Goal: Task Accomplishment & Management: Manage account settings

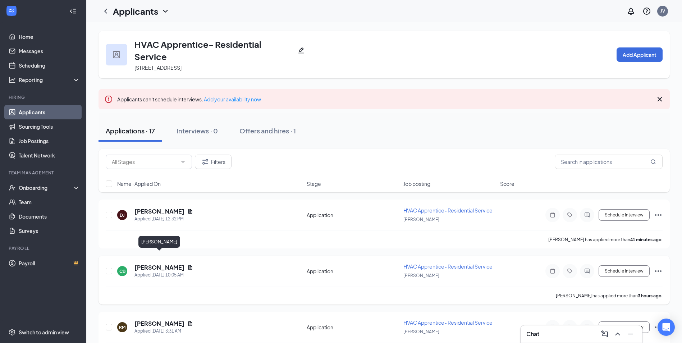
click at [160, 264] on h5 "[PERSON_NAME]" at bounding box center [159, 268] width 50 height 8
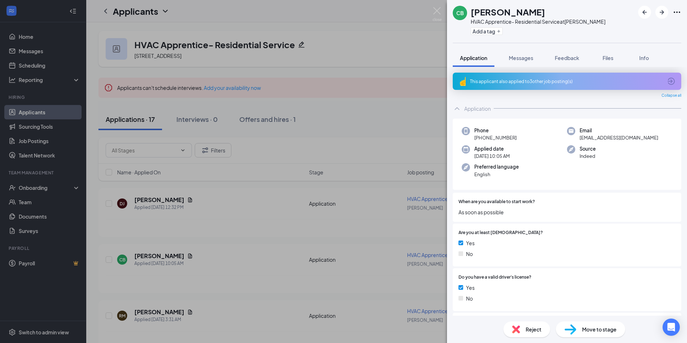
click at [669, 80] on icon "ArrowCircle" at bounding box center [671, 81] width 9 height 9
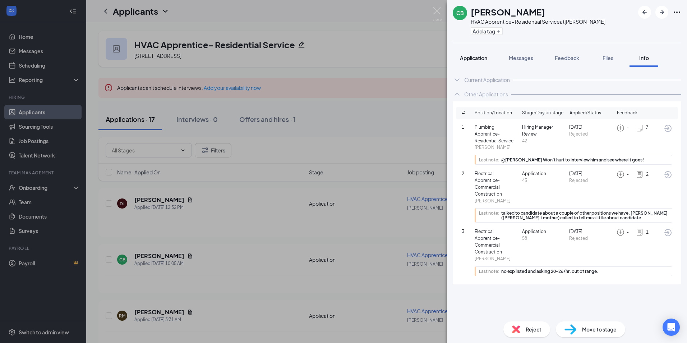
click at [482, 60] on span "Application" at bounding box center [473, 58] width 27 height 6
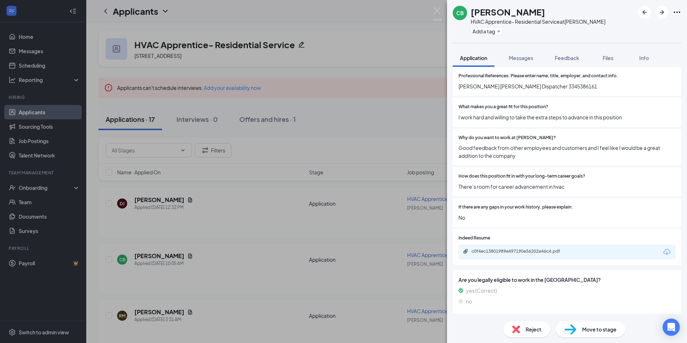
scroll to position [504, 0]
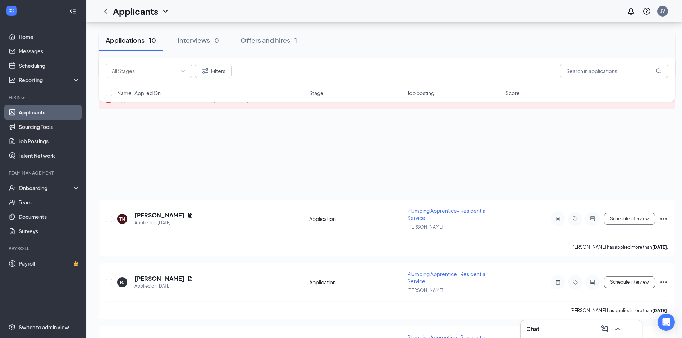
scroll to position [590, 0]
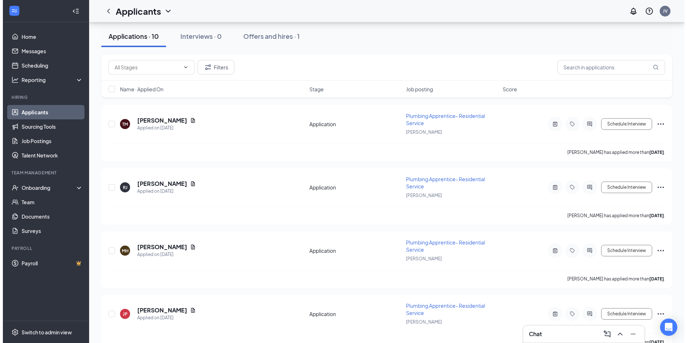
scroll to position [144, 0]
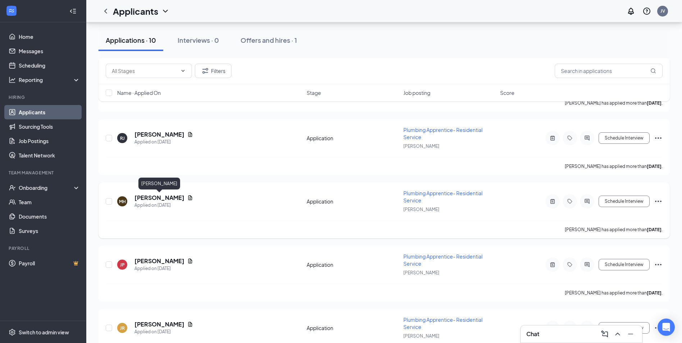
click at [162, 198] on h5 "Makeshia Heatley" at bounding box center [159, 198] width 50 height 8
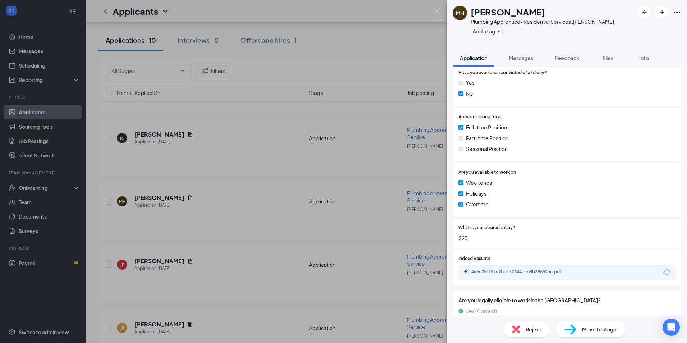
scroll to position [294, 0]
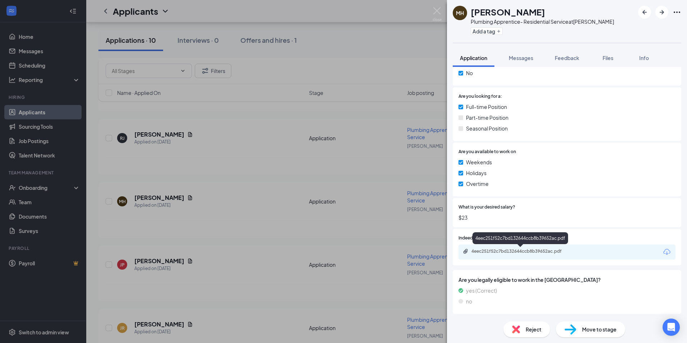
click at [507, 252] on div "4eec251f52c7bd132644ccb8b39652ac.pdf" at bounding box center [522, 251] width 101 height 6
click at [565, 54] on button "Feedback" at bounding box center [567, 58] width 39 height 18
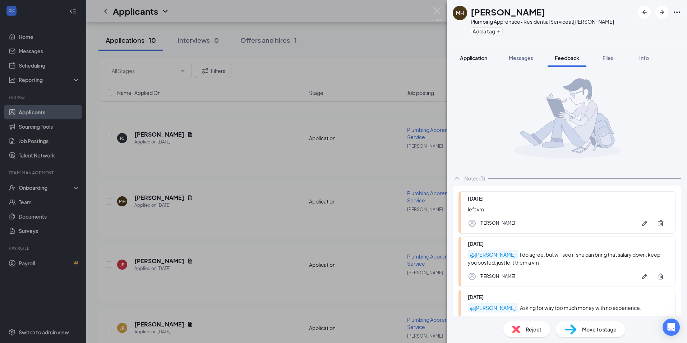
click at [473, 60] on span "Application" at bounding box center [473, 58] width 27 height 6
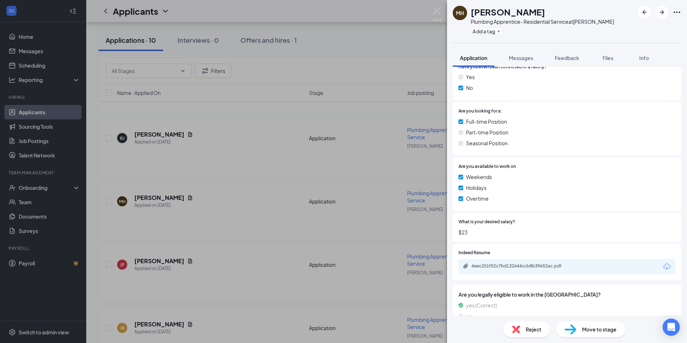
scroll to position [294, 0]
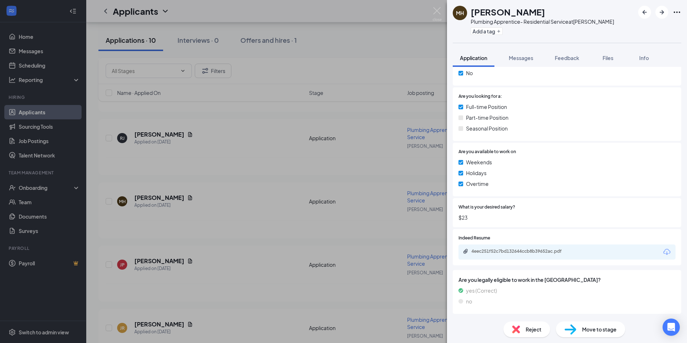
click at [392, 46] on div "MH Makeshia Heatley Plumbing Apprentice- Residential Service at Montgomery Add …" at bounding box center [343, 171] width 687 height 343
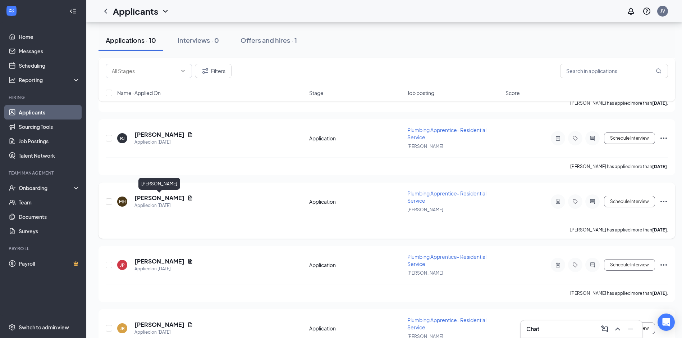
click at [155, 196] on h5 "Makeshia Heatley" at bounding box center [159, 198] width 50 height 8
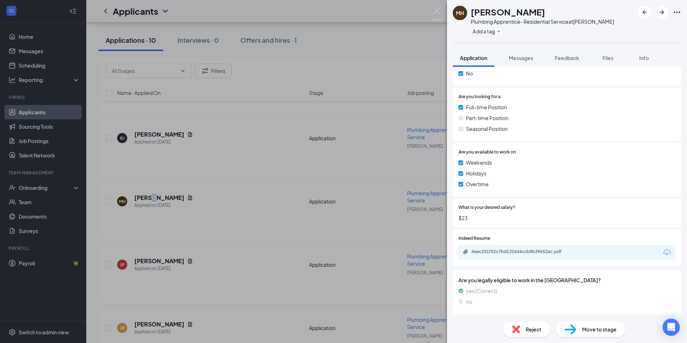
scroll to position [294, 0]
click at [567, 57] on span "Feedback" at bounding box center [567, 58] width 24 height 6
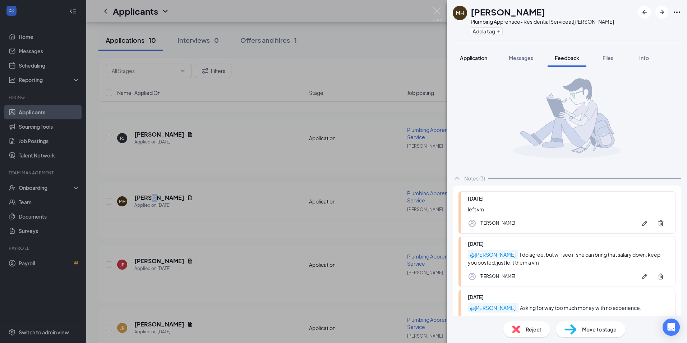
click at [474, 60] on span "Application" at bounding box center [473, 58] width 27 height 6
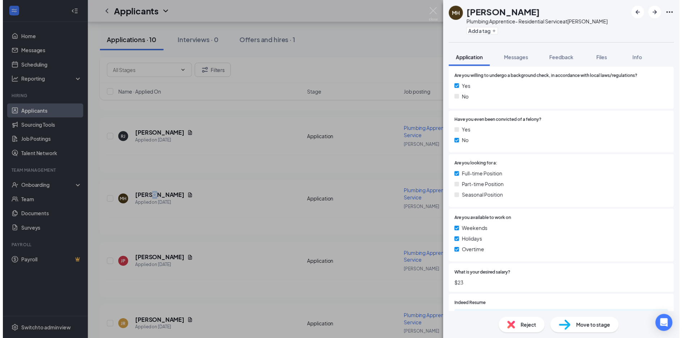
scroll to position [216, 0]
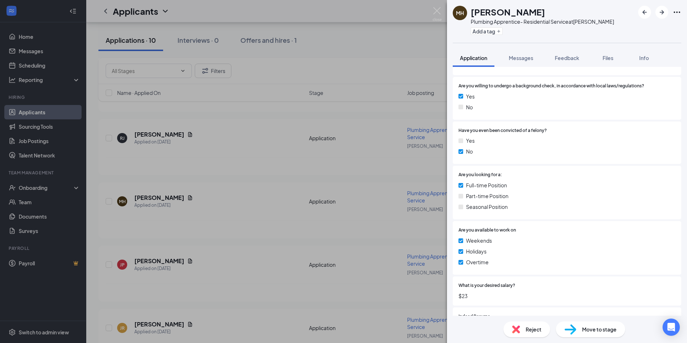
drag, startPoint x: 362, startPoint y: 73, endPoint x: 358, endPoint y: 73, distance: 3.7
click at [362, 73] on div "MH Makeshia Heatley Plumbing Apprentice- Residential Service at Montgomery Add …" at bounding box center [343, 171] width 687 height 343
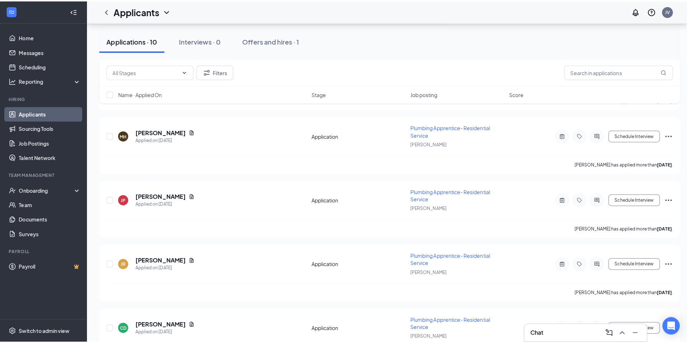
scroll to position [216, 0]
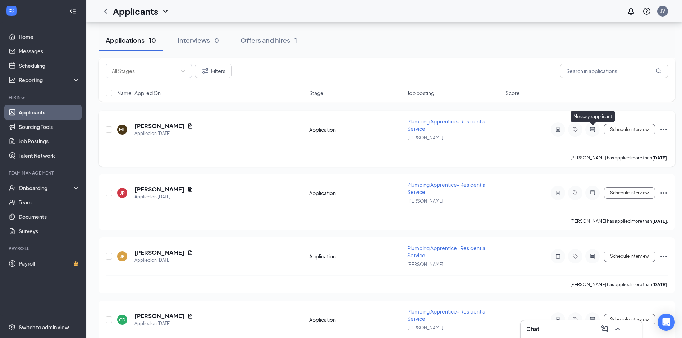
click at [593, 127] on icon "ActiveChat" at bounding box center [592, 129] width 5 height 5
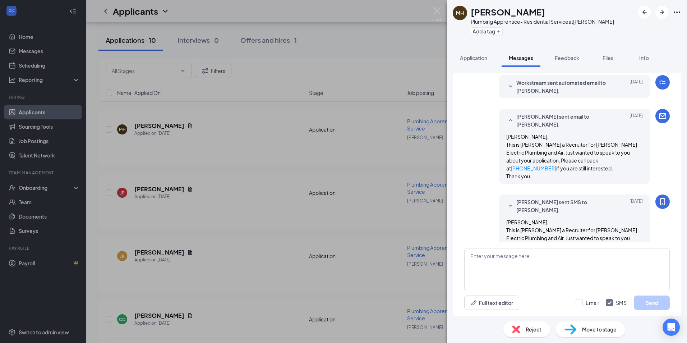
scroll to position [90, 0]
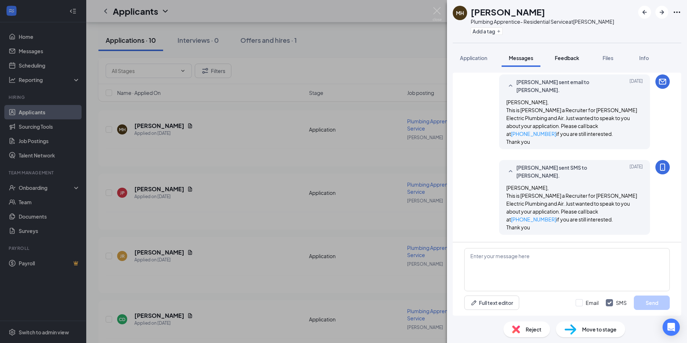
click at [568, 60] on span "Feedback" at bounding box center [567, 58] width 24 height 6
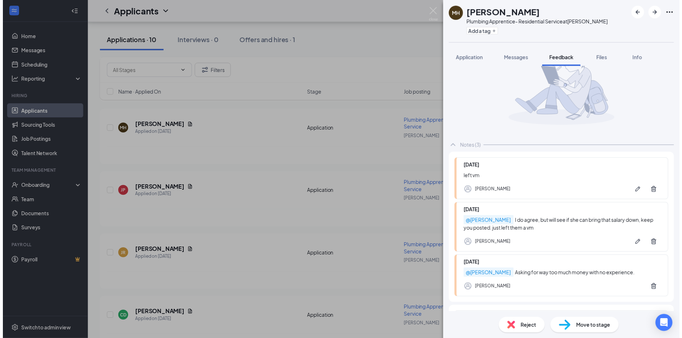
scroll to position [56, 0]
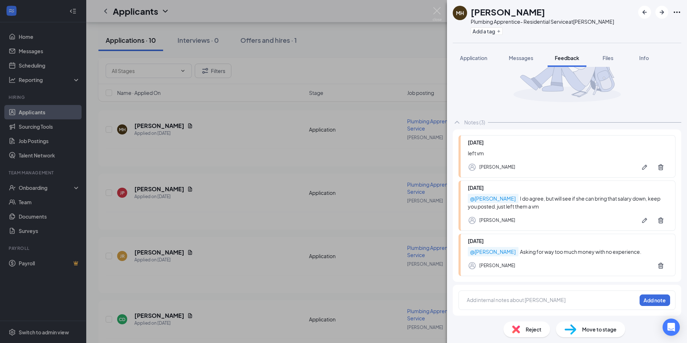
click at [531, 299] on div at bounding box center [551, 300] width 169 height 8
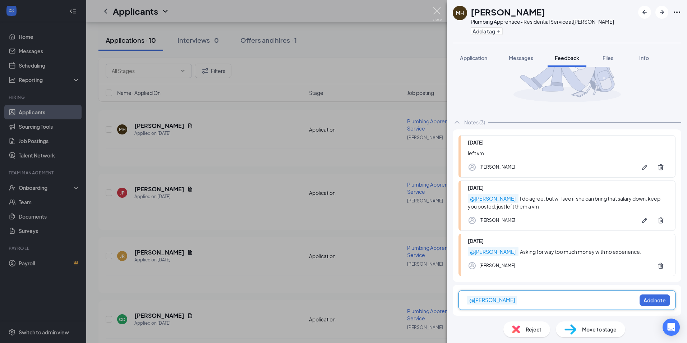
click at [437, 9] on img at bounding box center [437, 14] width 9 height 14
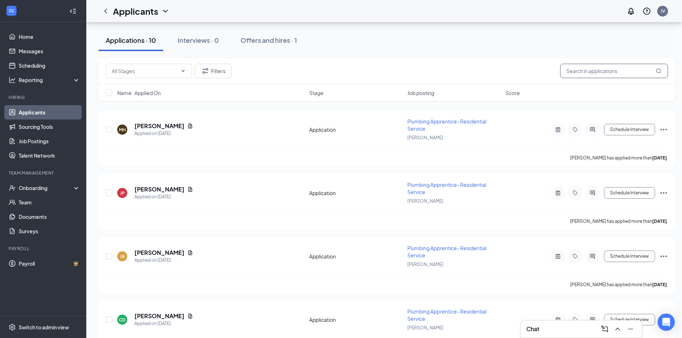
click at [593, 72] on input "text" at bounding box center [614, 71] width 108 height 14
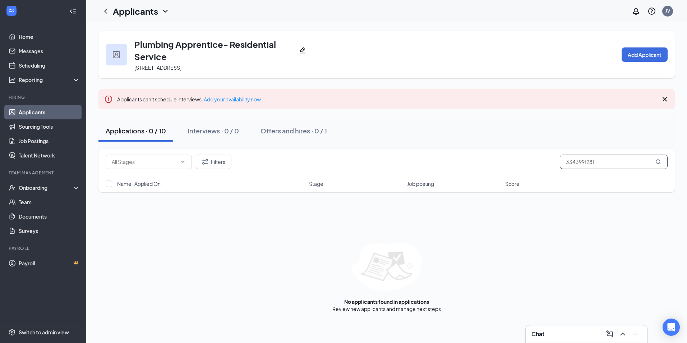
type input "3343991281"
click at [30, 111] on link "Applicants" at bounding box center [49, 112] width 61 height 14
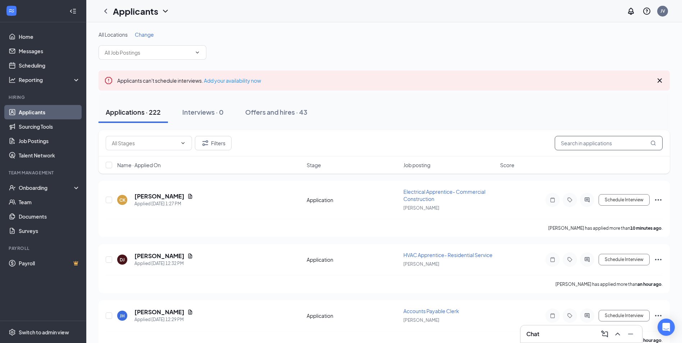
click at [609, 140] on input "text" at bounding box center [609, 143] width 108 height 14
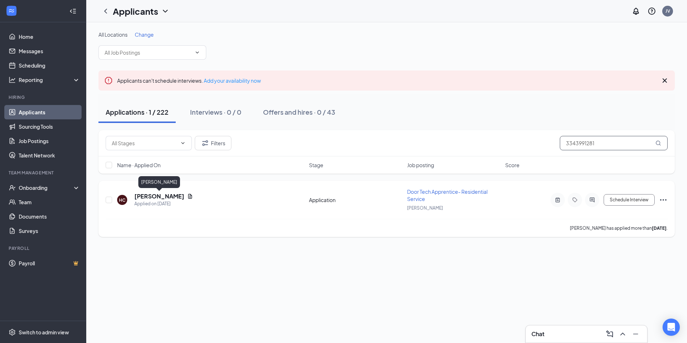
type input "3343991281"
click at [158, 197] on h5 "Hunter Culpepper" at bounding box center [159, 196] width 50 height 8
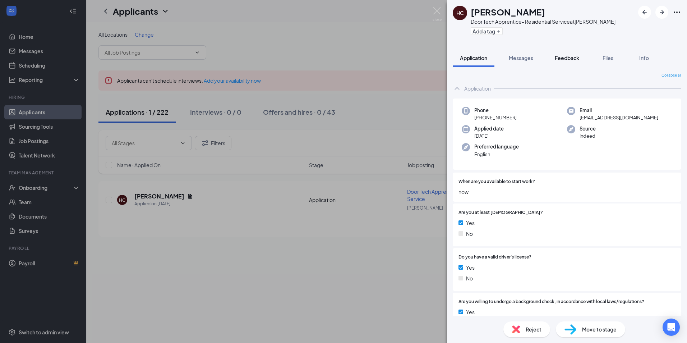
click at [564, 52] on button "Feedback" at bounding box center [567, 58] width 39 height 18
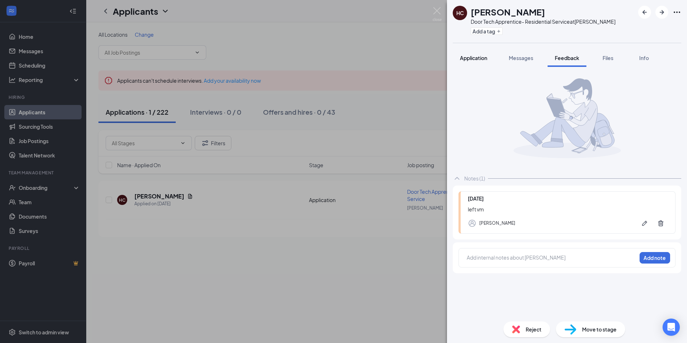
click at [479, 60] on span "Application" at bounding box center [473, 58] width 27 height 6
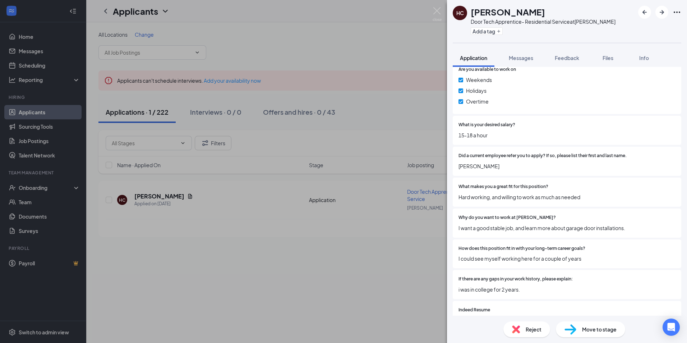
scroll to position [448, 0]
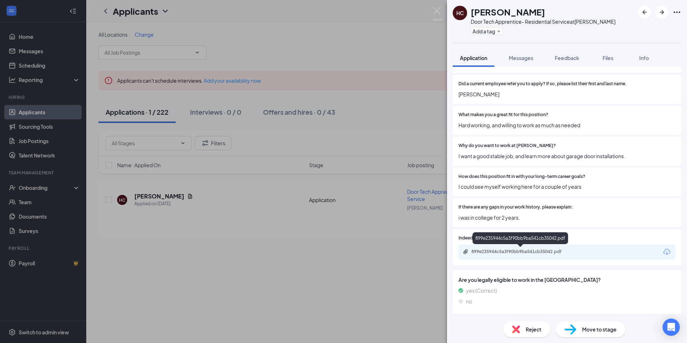
click at [511, 249] on div "899e235944c5a3f90bb9ba541cb35042.pdf" at bounding box center [522, 252] width 101 height 6
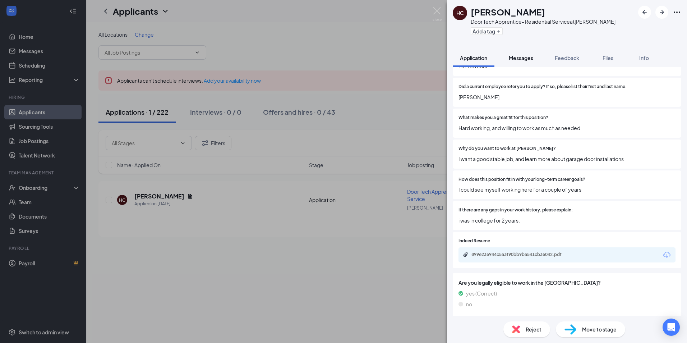
click at [521, 59] on span "Messages" at bounding box center [521, 58] width 24 height 6
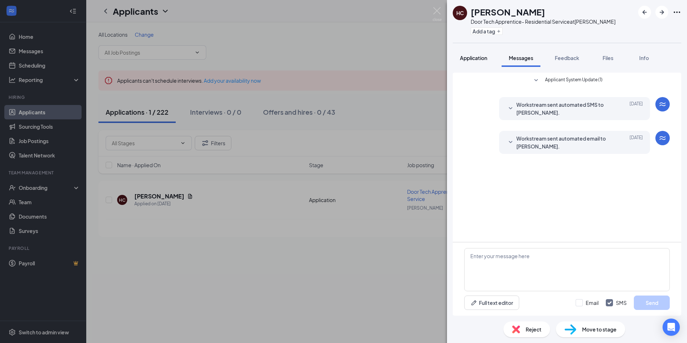
drag, startPoint x: 475, startPoint y: 56, endPoint x: 458, endPoint y: 61, distance: 17.7
click at [476, 56] on span "Application" at bounding box center [473, 58] width 27 height 6
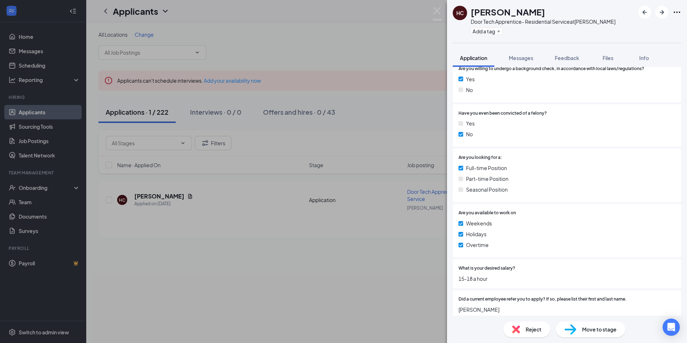
scroll to position [233, 0]
click at [250, 308] on div "HC Hunter Culpepper Door Tech Apprentice- Residential Service at Montgomery Add…" at bounding box center [343, 171] width 687 height 343
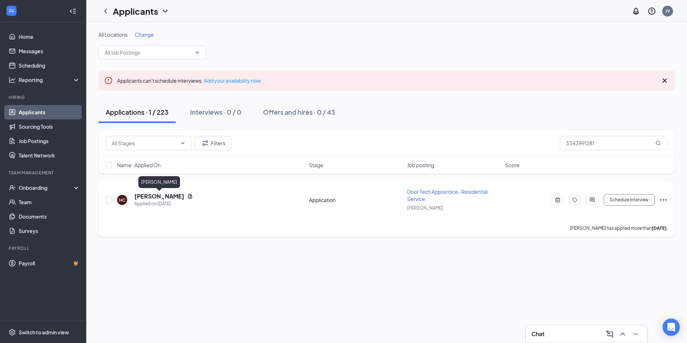
click at [174, 195] on h5 "Hunter Culpepper" at bounding box center [159, 196] width 50 height 8
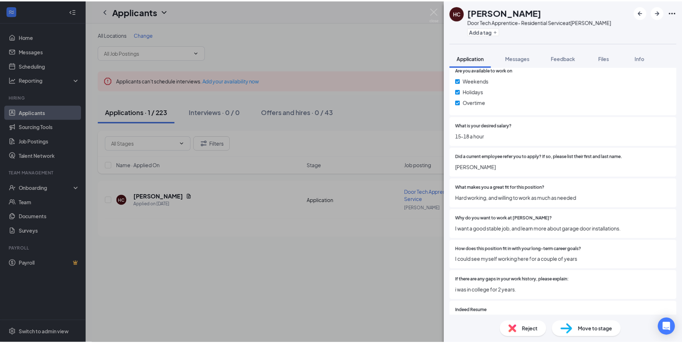
scroll to position [395, 0]
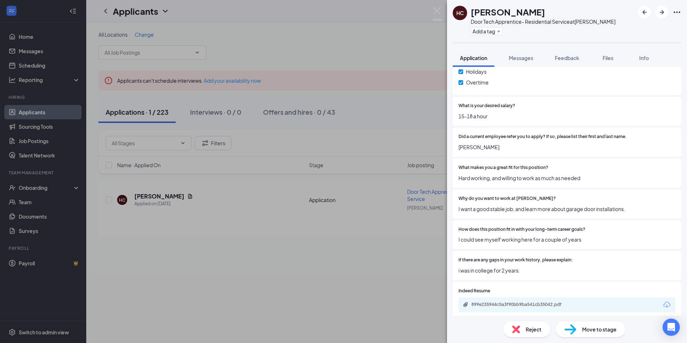
click at [311, 299] on div "HC Hunter Culpepper Door Tech Apprentice- Residential Service at Montgomery Add…" at bounding box center [343, 171] width 687 height 343
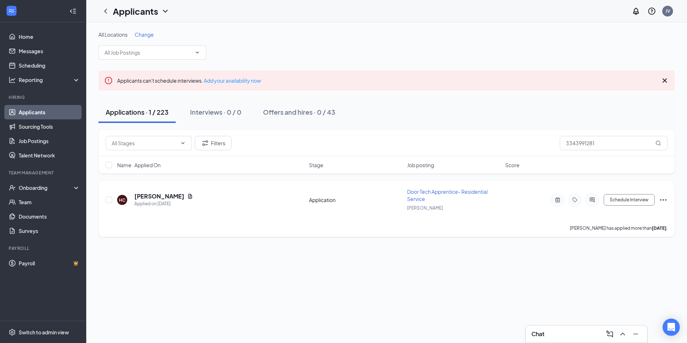
click at [461, 190] on span "Door Tech Apprentice- Residential Service" at bounding box center [447, 195] width 81 height 14
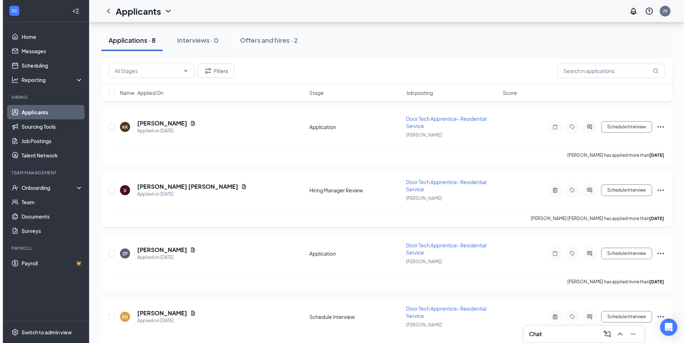
scroll to position [364, 0]
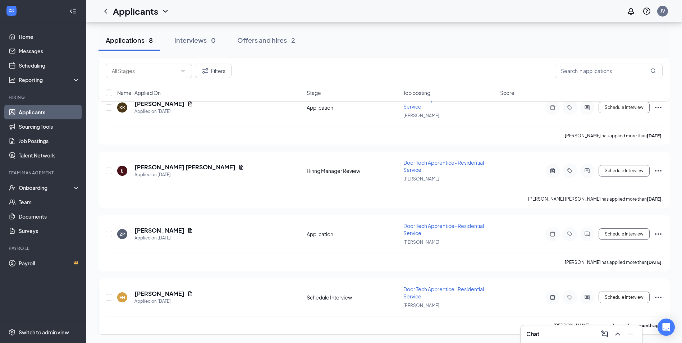
click at [438, 292] on span "Door Tech Apprentice- Residential Service" at bounding box center [443, 293] width 81 height 14
click at [443, 289] on span "Door Tech Apprentice- Residential Service" at bounding box center [443, 293] width 81 height 14
click at [432, 288] on span "Door Tech Apprentice- Residential Service" at bounding box center [443, 293] width 81 height 14
click at [145, 293] on h5 "Ethan Hall" at bounding box center [159, 294] width 50 height 8
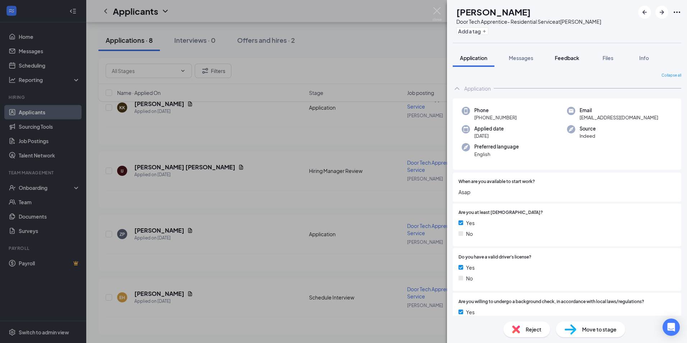
click at [576, 58] on span "Feedback" at bounding box center [567, 58] width 24 height 6
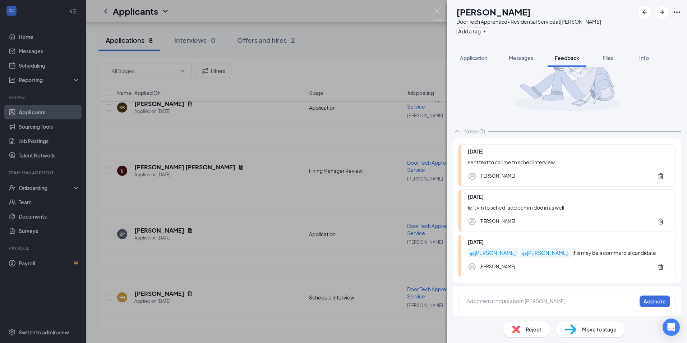
scroll to position [48, 0]
click at [346, 132] on div "EH Ethan Hall Door Tech Apprentice- Residential Service at Montgomery Add a tag…" at bounding box center [343, 171] width 687 height 343
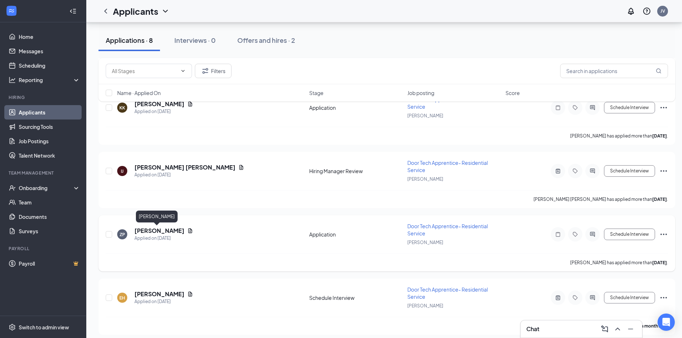
click at [154, 229] on h5 "Zion Provitt" at bounding box center [159, 231] width 50 height 8
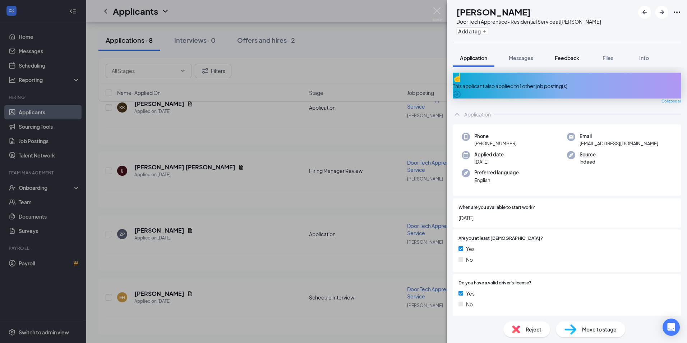
click at [572, 55] on span "Feedback" at bounding box center [567, 58] width 24 height 6
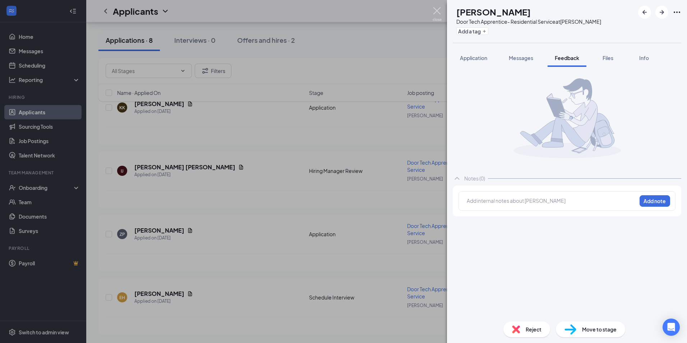
click at [438, 10] on img at bounding box center [437, 14] width 9 height 14
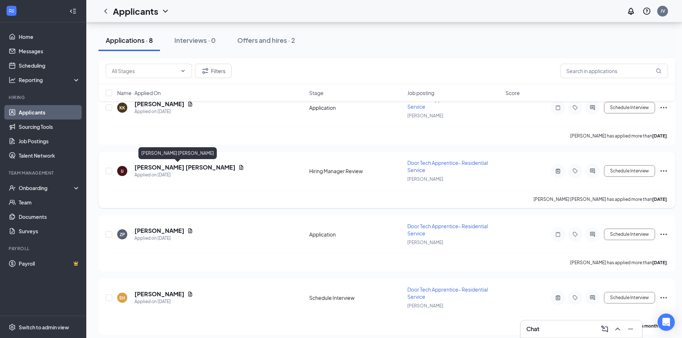
click at [161, 166] on h5 "Isaiah Buc Johnson" at bounding box center [184, 167] width 101 height 8
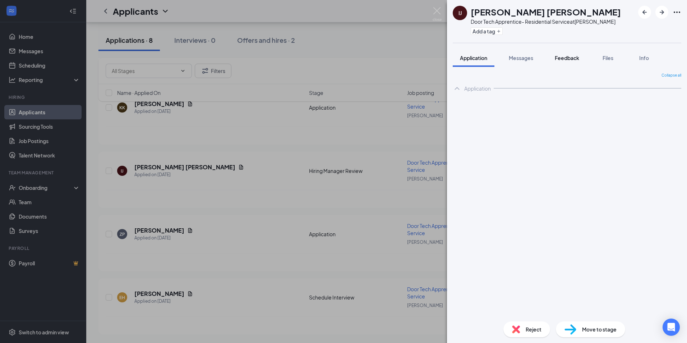
click at [579, 57] on span "Feedback" at bounding box center [567, 58] width 24 height 6
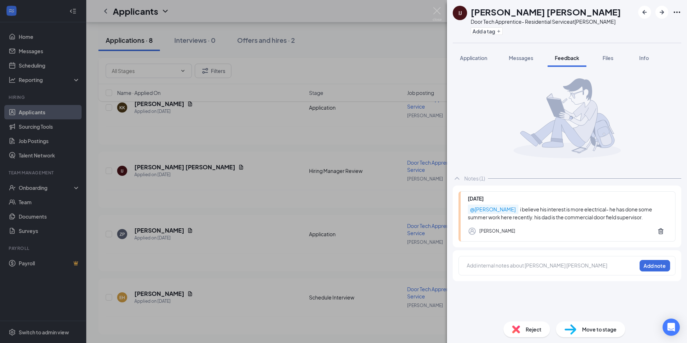
click at [274, 125] on div "IJ Isaiah Buc Johnson Door Tech Apprentice- Residential Service at Montgomery A…" at bounding box center [343, 171] width 687 height 343
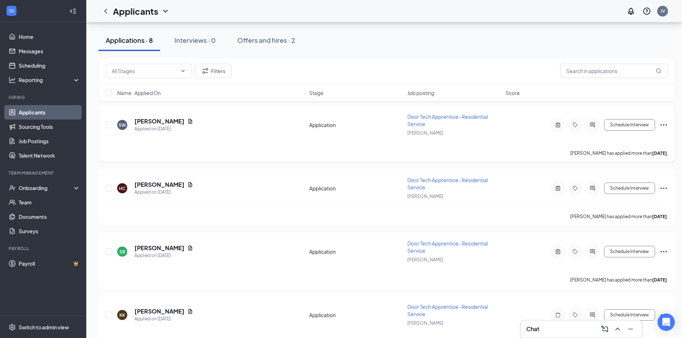
scroll to position [148, 0]
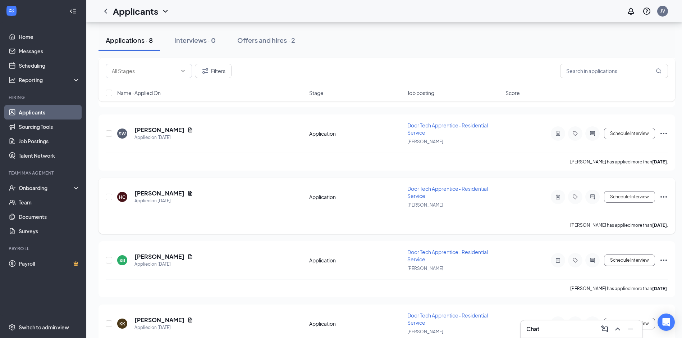
click at [590, 193] on div at bounding box center [592, 196] width 14 height 14
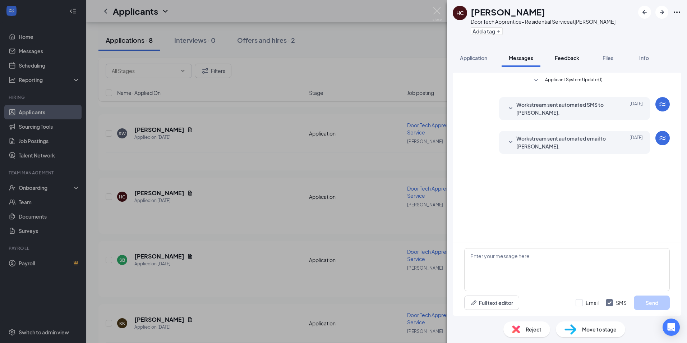
click at [580, 58] on span "Feedback" at bounding box center [567, 58] width 24 height 6
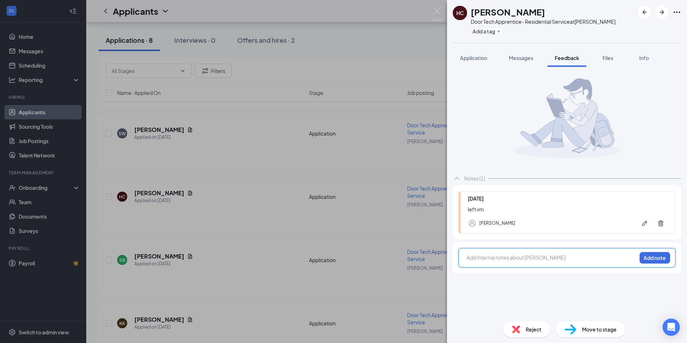
click at [520, 257] on div at bounding box center [551, 258] width 169 height 8
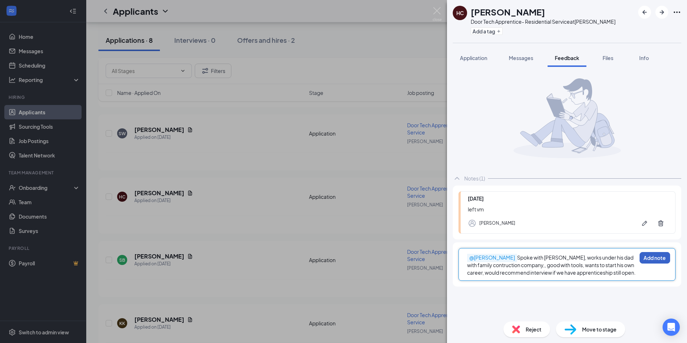
click at [661, 255] on button "Add note" at bounding box center [655, 258] width 31 height 12
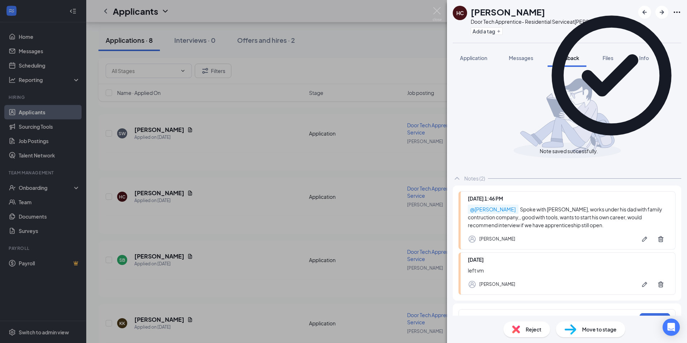
click at [218, 122] on div "HC Hunter Culpepper Door Tech Apprentice- Residential Service at Montgomery Add…" at bounding box center [343, 171] width 687 height 343
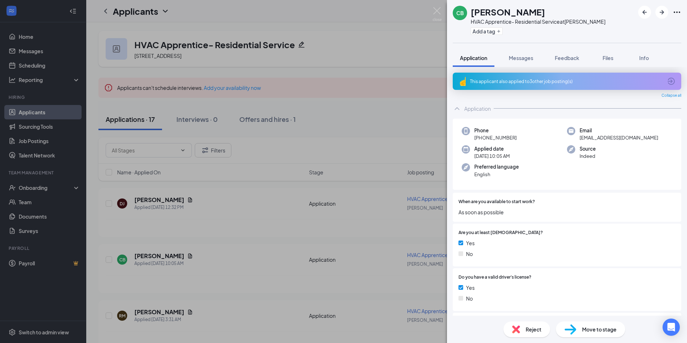
scroll to position [504, 0]
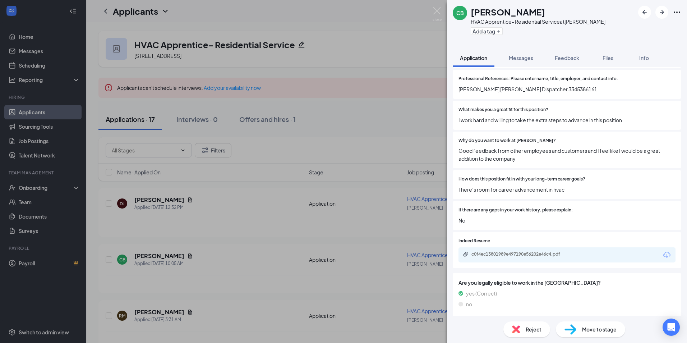
click at [439, 13] on img at bounding box center [437, 14] width 9 height 14
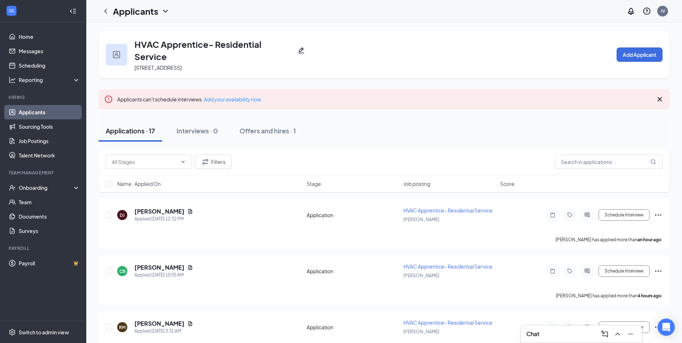
click at [29, 112] on link "Applicants" at bounding box center [49, 112] width 61 height 14
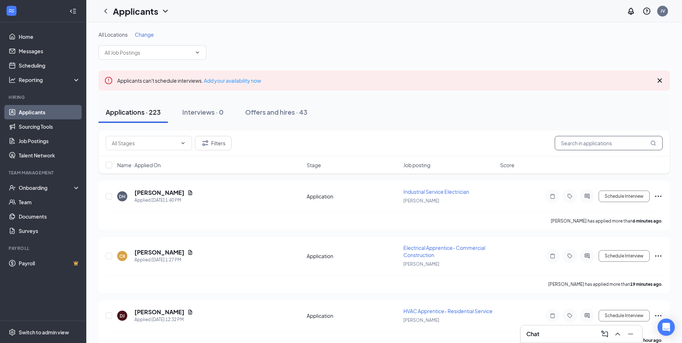
click at [603, 145] on input "text" at bounding box center [609, 143] width 108 height 14
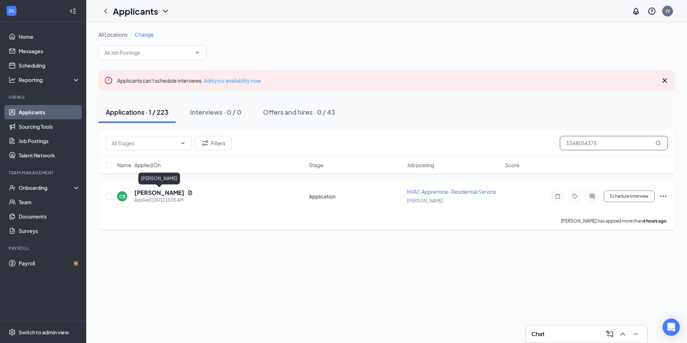
type input "3348014375"
click at [152, 191] on h5 "Christopher Balan" at bounding box center [159, 193] width 50 height 8
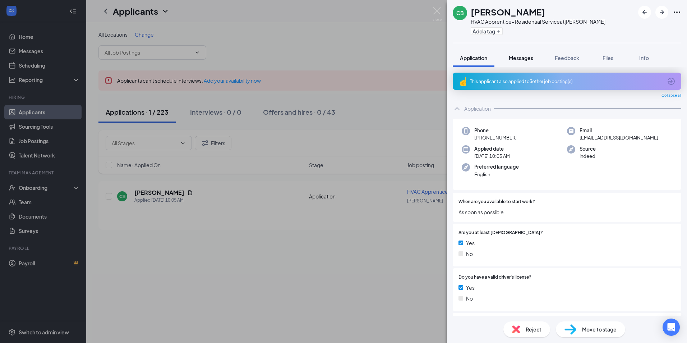
click at [516, 61] on span "Messages" at bounding box center [521, 58] width 24 height 6
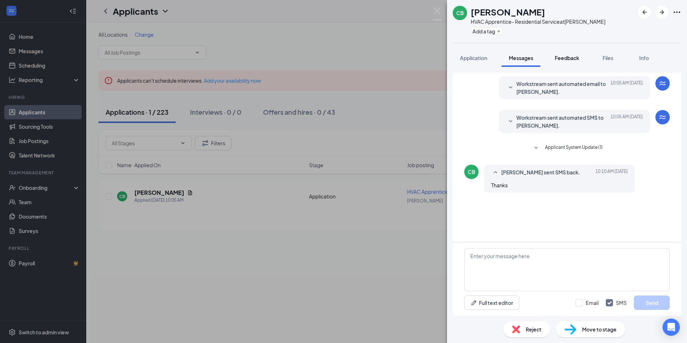
click at [566, 60] on span "Feedback" at bounding box center [567, 58] width 24 height 6
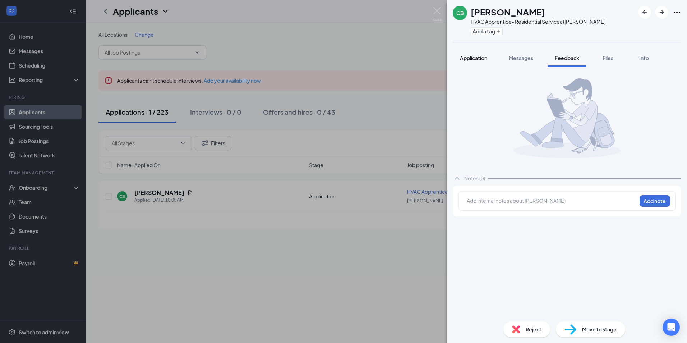
click at [468, 58] on span "Application" at bounding box center [473, 58] width 27 height 6
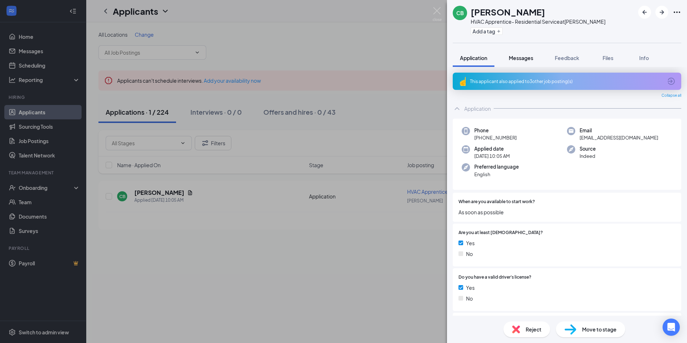
click at [528, 58] on span "Messages" at bounding box center [521, 58] width 24 height 6
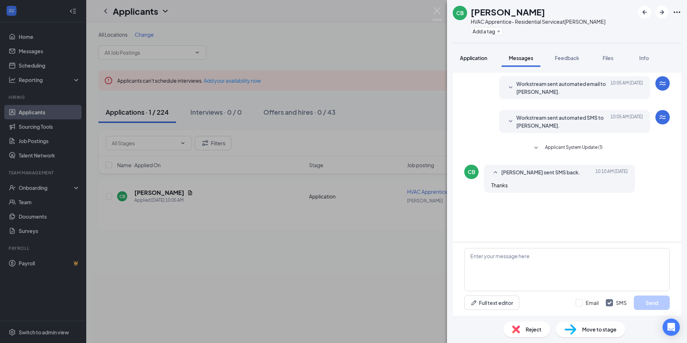
click at [478, 59] on span "Application" at bounding box center [473, 58] width 27 height 6
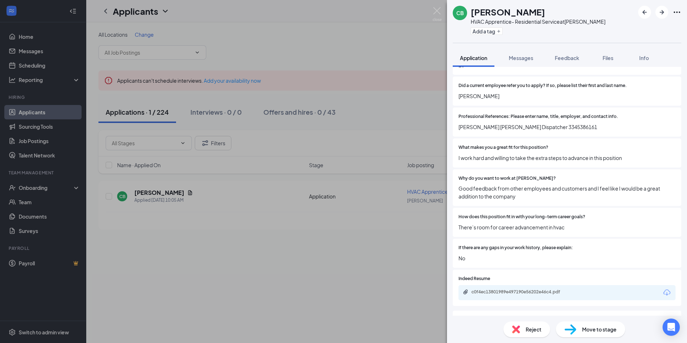
scroll to position [467, 0]
click at [565, 55] on span "Feedback" at bounding box center [567, 58] width 24 height 6
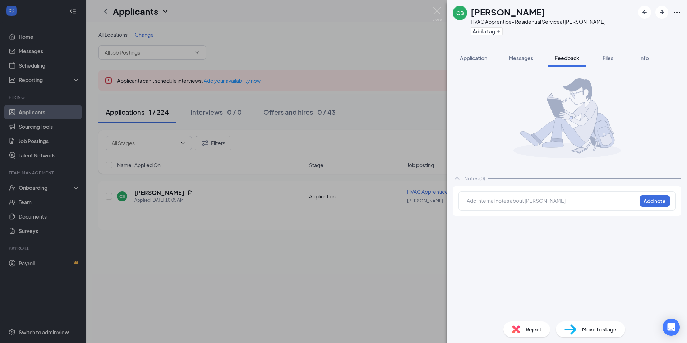
click at [509, 197] on div at bounding box center [551, 201] width 169 height 8
click at [621, 206] on div "@Corey Nielsen Spoke with Christopher and would be a good applicant for Apprent…" at bounding box center [551, 204] width 169 height 15
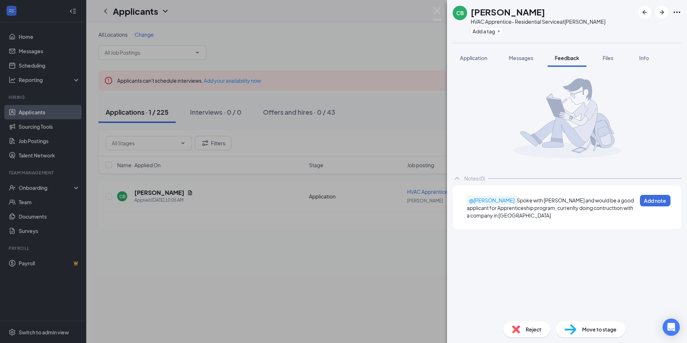
click at [624, 207] on span "Spoke with Christopher and would be a good applicant for Apprenticeship program…" at bounding box center [551, 208] width 168 height 22
click at [598, 214] on div "@Corey Nielsen Spoke with Christopher and would be a good applicant for Apprent…" at bounding box center [552, 208] width 170 height 23
click at [657, 204] on button "Add note" at bounding box center [655, 201] width 31 height 12
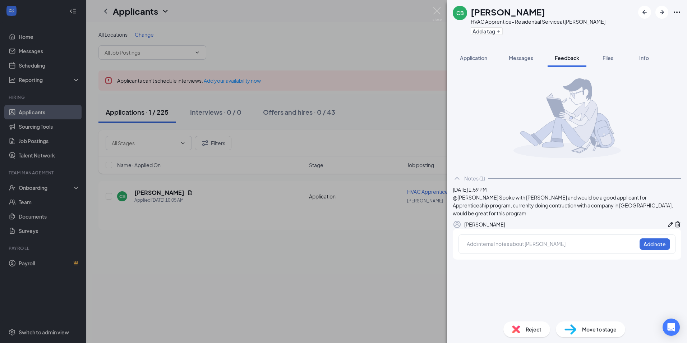
click at [40, 109] on div "CB Christopher Balan HVAC Apprentice- Residential Service at Montgomery Add a t…" at bounding box center [343, 171] width 687 height 343
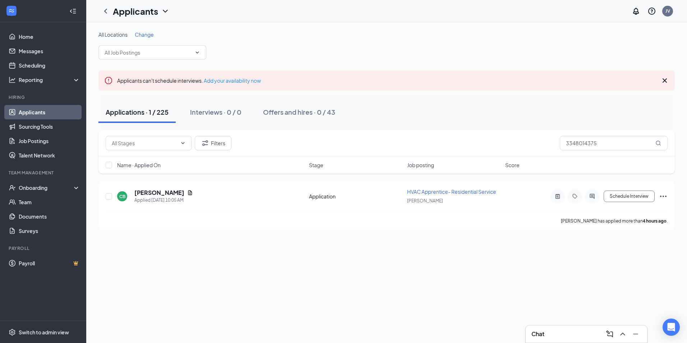
click at [40, 111] on link "Applicants" at bounding box center [49, 112] width 61 height 14
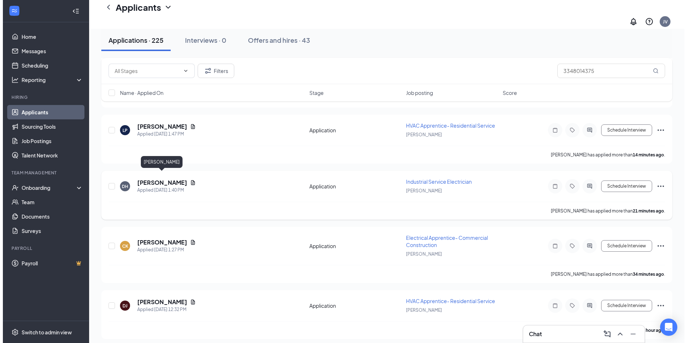
scroll to position [144, 0]
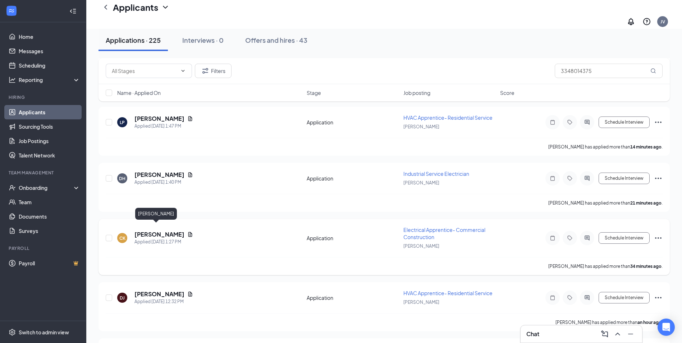
click at [155, 230] on h5 "[PERSON_NAME]" at bounding box center [159, 234] width 50 height 8
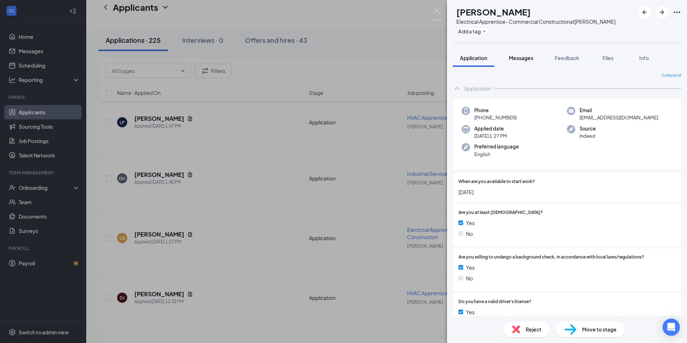
click at [531, 59] on span "Messages" at bounding box center [521, 58] width 24 height 6
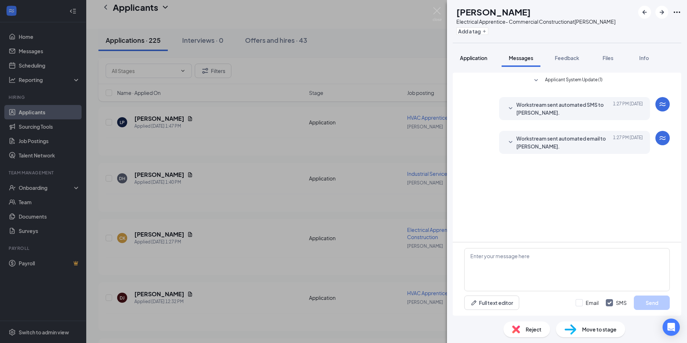
click at [484, 60] on span "Application" at bounding box center [473, 58] width 27 height 6
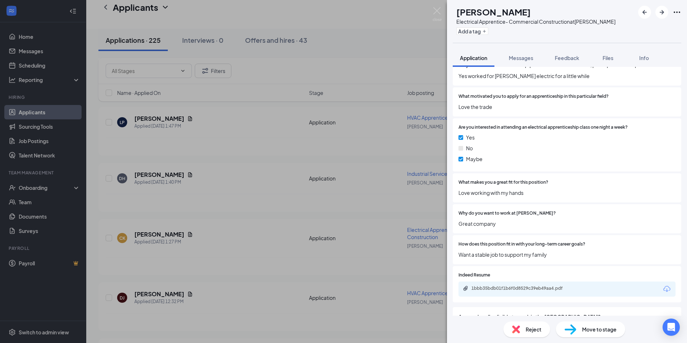
scroll to position [503, 0]
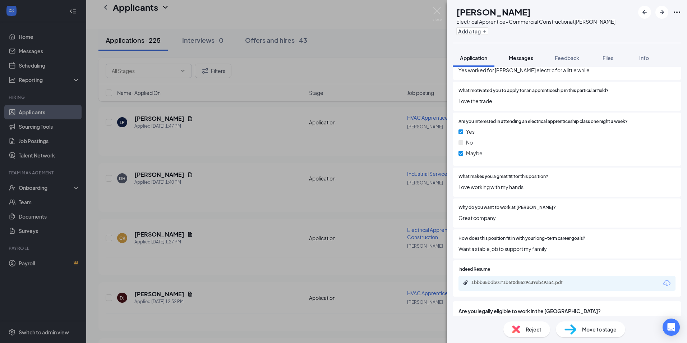
drag, startPoint x: 528, startPoint y: 59, endPoint x: 531, endPoint y: 59, distance: 3.6
click at [528, 59] on span "Messages" at bounding box center [521, 58] width 24 height 6
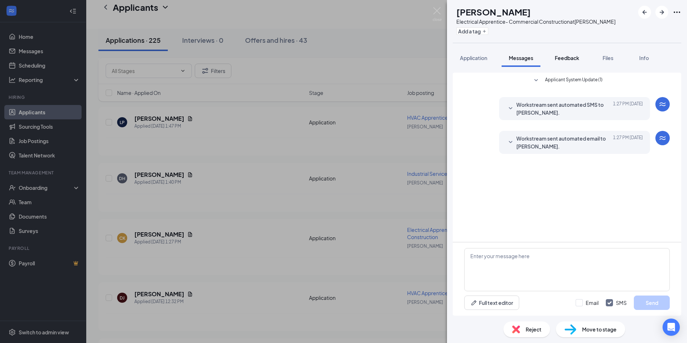
click at [568, 58] on span "Feedback" at bounding box center [567, 58] width 24 height 6
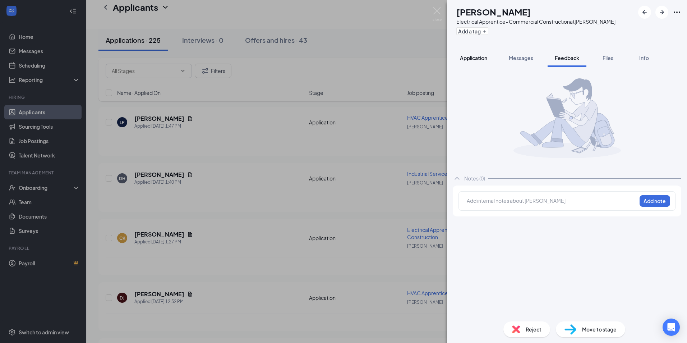
click at [479, 58] on span "Application" at bounding box center [473, 58] width 27 height 6
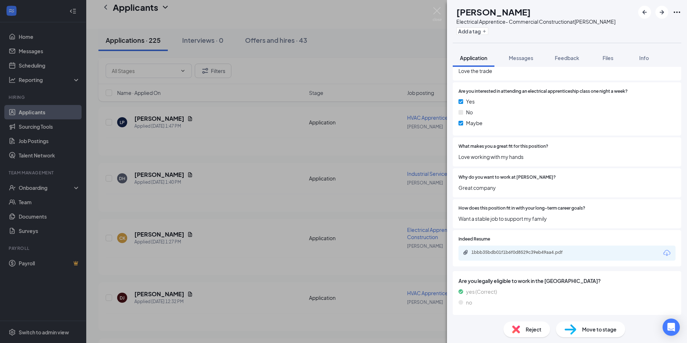
scroll to position [535, 0]
click at [531, 252] on div "1bbb35bdb01f1b6f0d8529c39eb49aa4.pdf" at bounding box center [522, 251] width 101 height 6
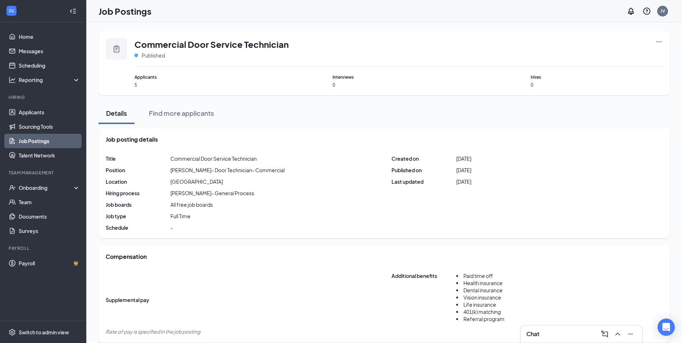
click at [36, 138] on link "Job Postings" at bounding box center [49, 141] width 61 height 14
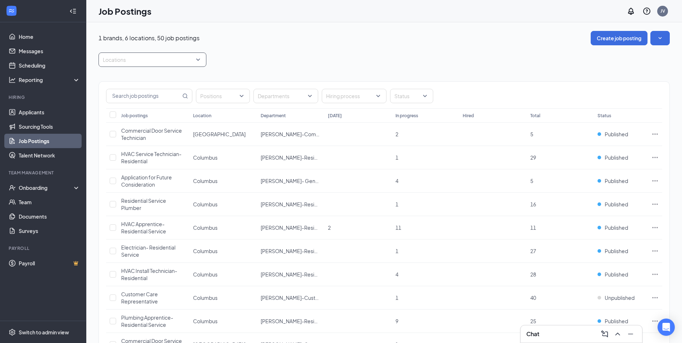
click at [200, 64] on div "Locations" at bounding box center [153, 59] width 108 height 14
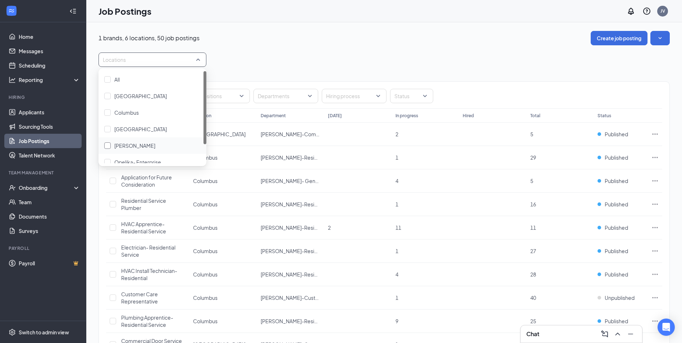
click at [136, 143] on span "[PERSON_NAME]" at bounding box center [134, 145] width 41 height 6
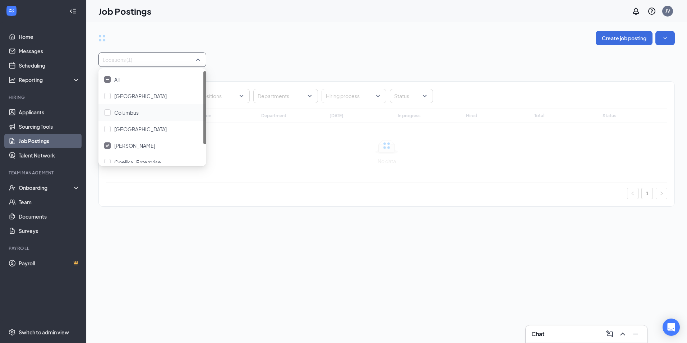
click at [297, 29] on div "Create job posting Locations (1) Positions Departments Hiring process Status Jo…" at bounding box center [386, 122] width 601 height 200
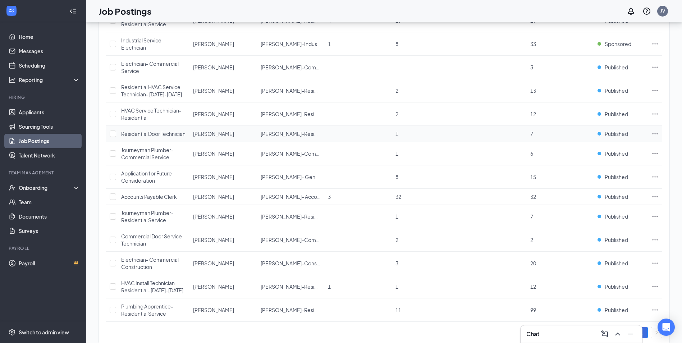
scroll to position [324, 0]
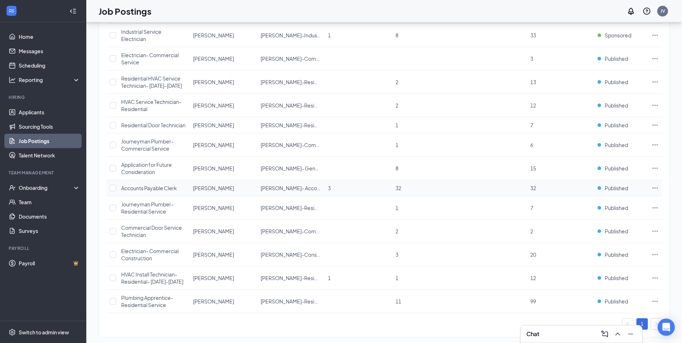
click at [160, 191] on span "Accounts Payable Clerk" at bounding box center [149, 188] width 56 height 6
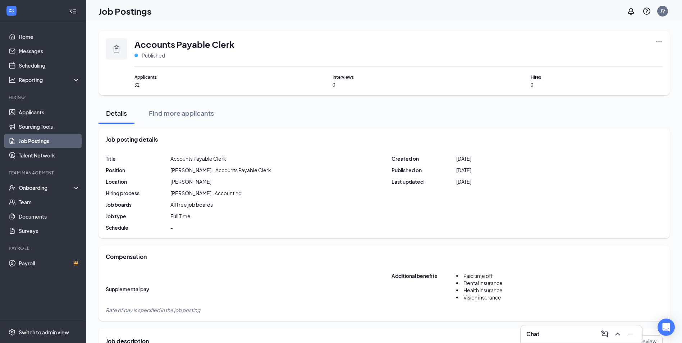
click at [663, 40] on div "Accounts Payable Clerk Published Applicants 32 Interviews 0 Hires 0" at bounding box center [384, 63] width 571 height 64
click at [662, 41] on icon "Ellipses" at bounding box center [658, 41] width 7 height 7
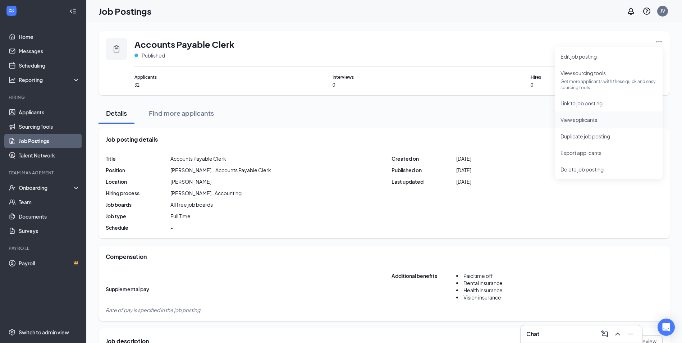
click at [584, 118] on span "View applicants" at bounding box center [579, 119] width 37 height 6
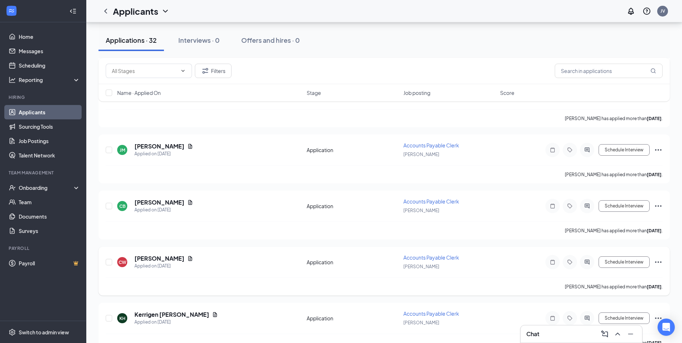
scroll to position [1174, 0]
drag, startPoint x: 40, startPoint y: 116, endPoint x: 51, endPoint y: 112, distance: 12.6
click at [40, 116] on link "Applicants" at bounding box center [49, 112] width 61 height 14
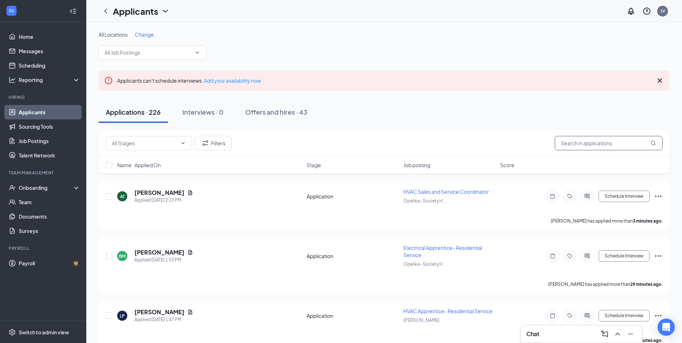
click at [591, 144] on input "text" at bounding box center [609, 143] width 108 height 14
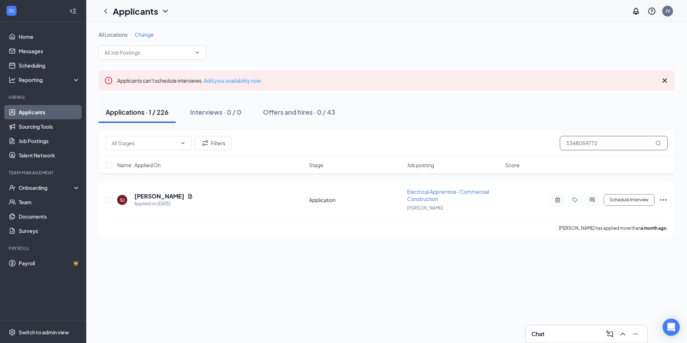
type input "3348059772"
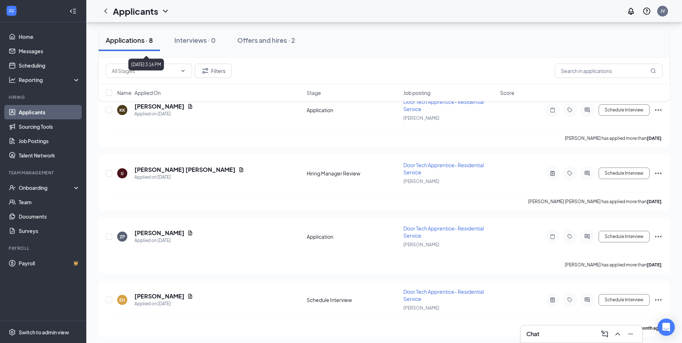
scroll to position [364, 0]
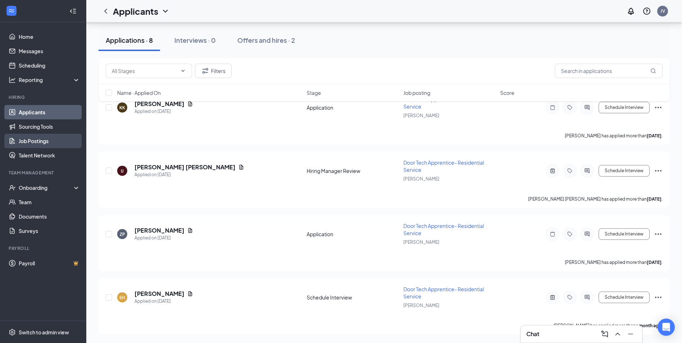
click at [32, 138] on link "Job Postings" at bounding box center [49, 141] width 61 height 14
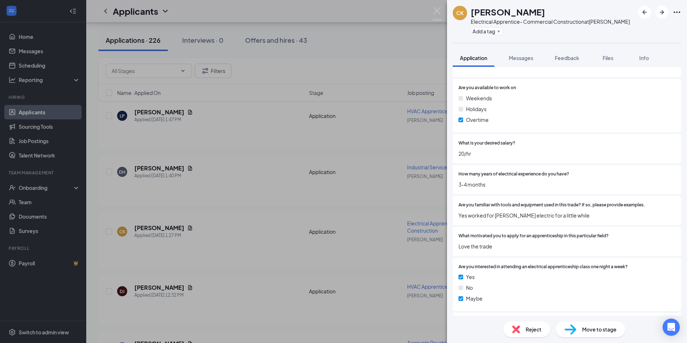
scroll to position [360, 0]
click at [572, 58] on span "Feedback" at bounding box center [567, 58] width 24 height 6
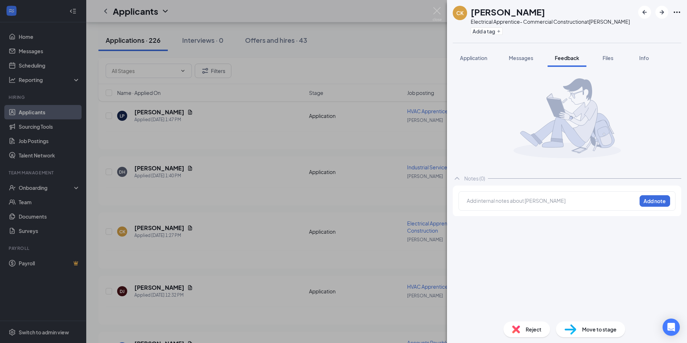
click at [527, 202] on div at bounding box center [551, 201] width 169 height 8
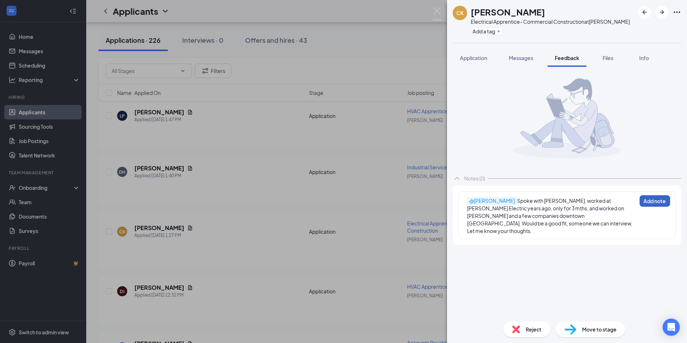
click at [662, 203] on button "Add note" at bounding box center [655, 201] width 31 height 12
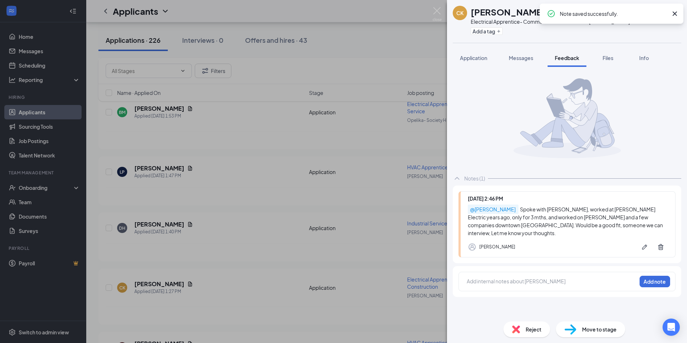
click at [252, 157] on div "CK Cobi Keel Electrical Apprentice- Commercial Construction at Montgomery Add a…" at bounding box center [343, 171] width 687 height 343
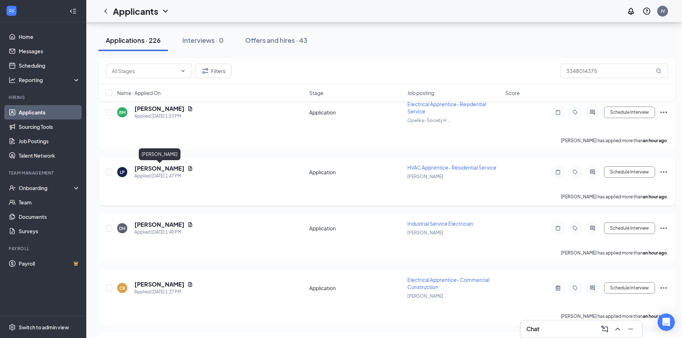
click at [163, 167] on h5 "[PERSON_NAME]" at bounding box center [159, 168] width 50 height 8
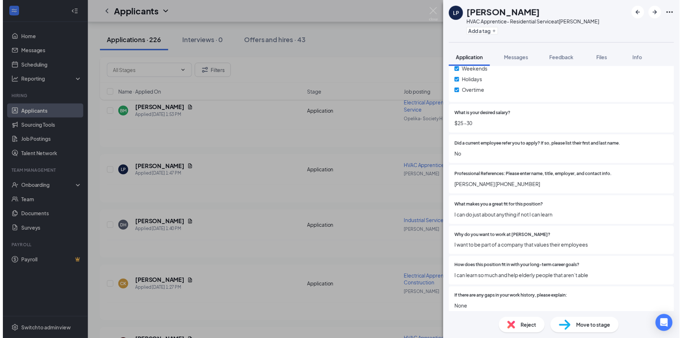
scroll to position [431, 0]
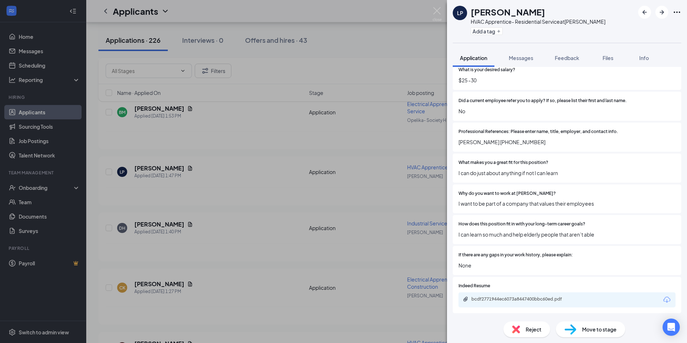
click at [403, 73] on div "LP Landon Poindexter HVAC Apprentice- Residential Service at Montgomery Add a t…" at bounding box center [343, 171] width 687 height 343
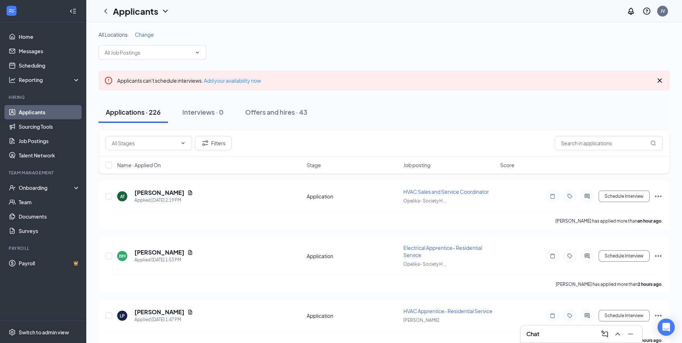
click at [45, 112] on link "Applicants" at bounding box center [49, 112] width 61 height 14
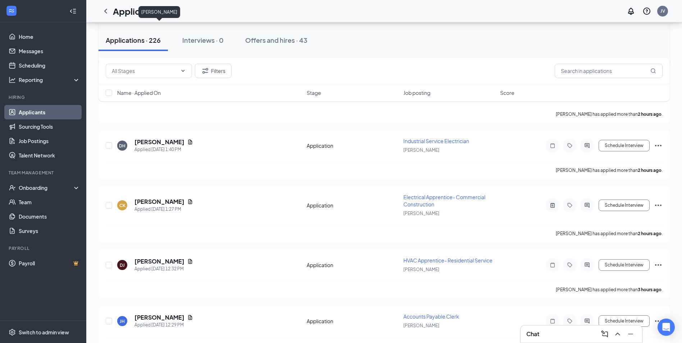
scroll to position [324, 0]
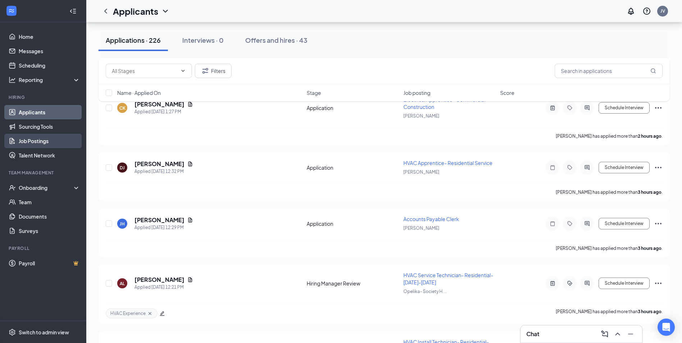
click at [30, 145] on link "Job Postings" at bounding box center [49, 141] width 61 height 14
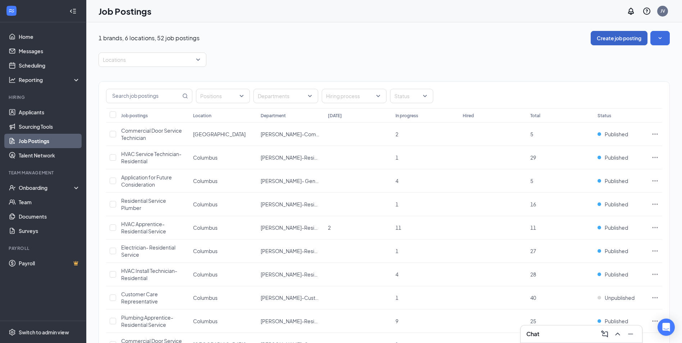
click at [622, 35] on button "Create job posting" at bounding box center [619, 38] width 57 height 14
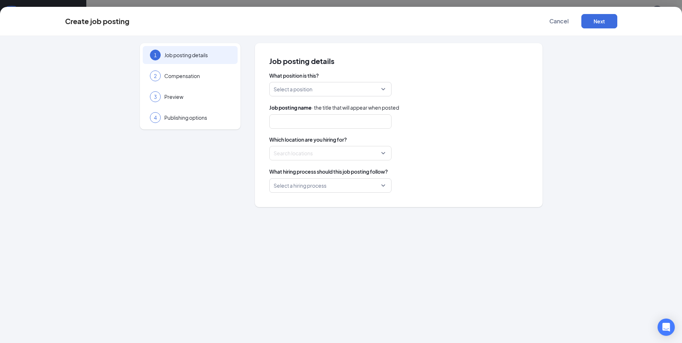
click at [371, 89] on input "search" at bounding box center [328, 89] width 109 height 14
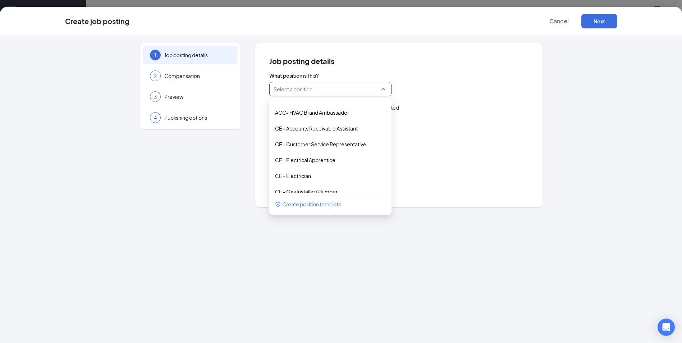
scroll to position [180, 0]
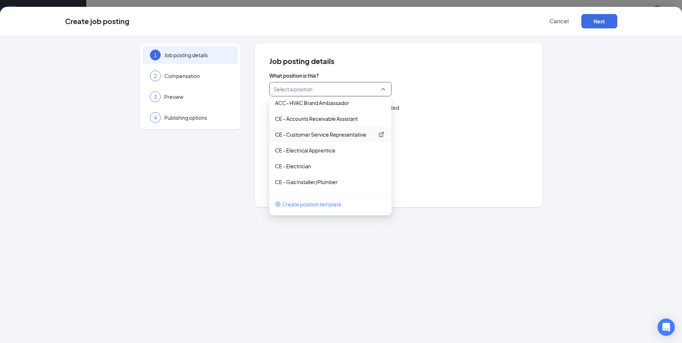
click at [371, 136] on div "CE - Customer Service Representative" at bounding box center [330, 134] width 111 height 7
type input "Customer Service Representative/ Dispatcher"
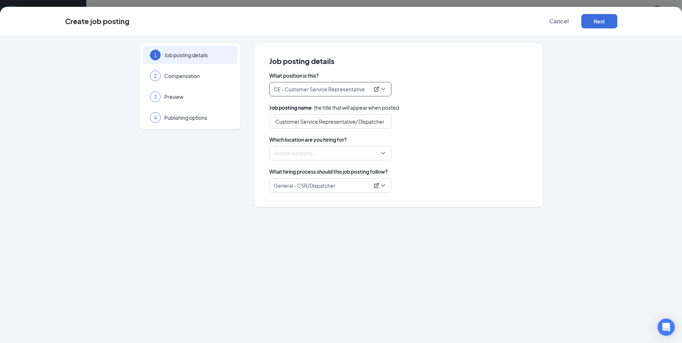
click at [384, 156] on div "Search locations" at bounding box center [330, 153] width 122 height 14
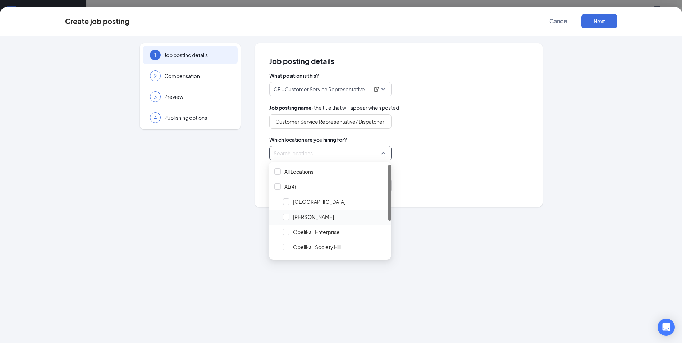
click at [314, 214] on span "[PERSON_NAME]" at bounding box center [313, 216] width 41 height 7
click at [448, 146] on div "Locations (1)" at bounding box center [398, 153] width 259 height 14
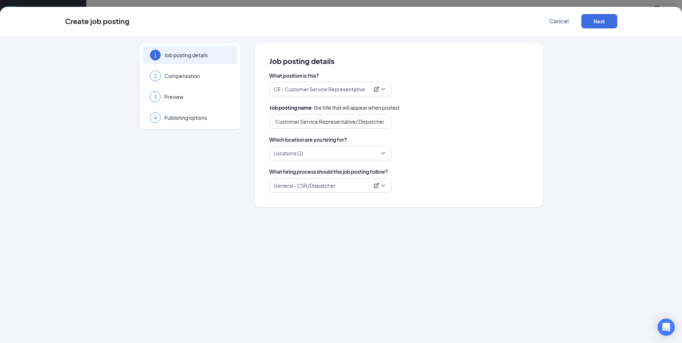
click at [385, 153] on div "Locations (1)" at bounding box center [330, 153] width 122 height 14
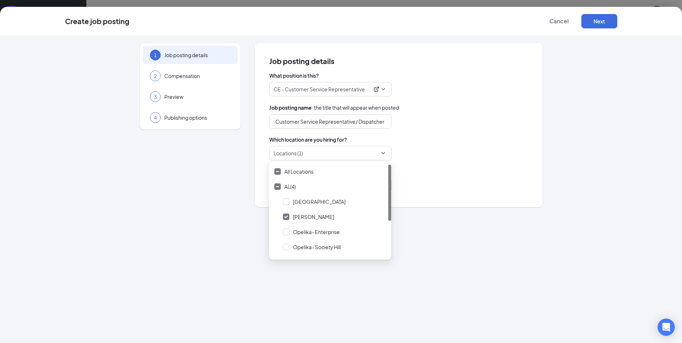
click at [449, 122] on div "Customer Service Representative/ Dispatcher" at bounding box center [398, 121] width 259 height 14
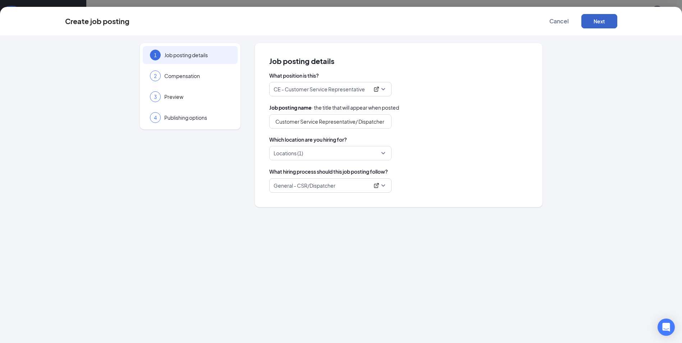
click at [595, 21] on button "Next" at bounding box center [599, 21] width 36 height 14
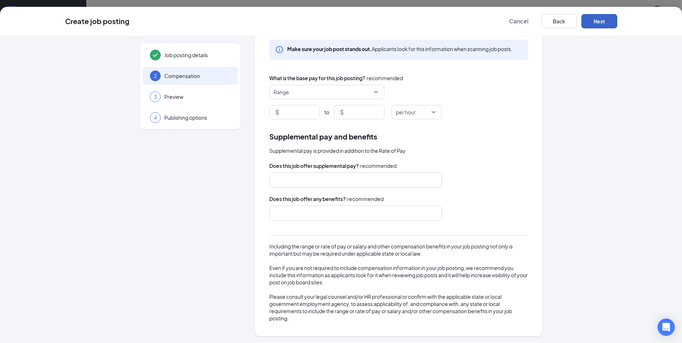
scroll to position [144, 0]
click at [586, 22] on button "Next" at bounding box center [599, 21] width 36 height 14
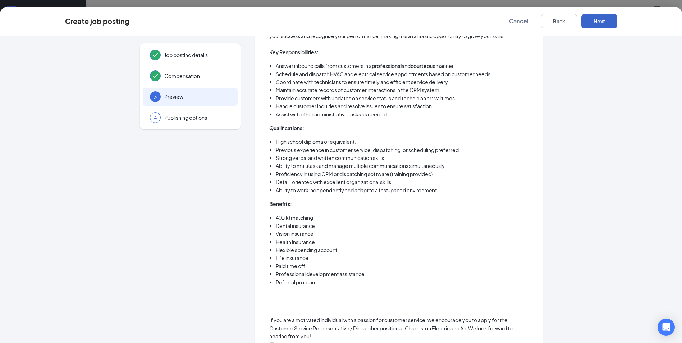
scroll to position [213, 0]
click at [605, 26] on button "Next" at bounding box center [599, 21] width 36 height 14
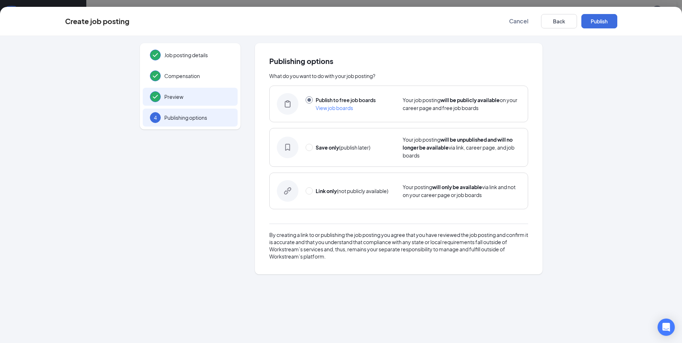
click at [183, 98] on span "Preview" at bounding box center [197, 96] width 66 height 7
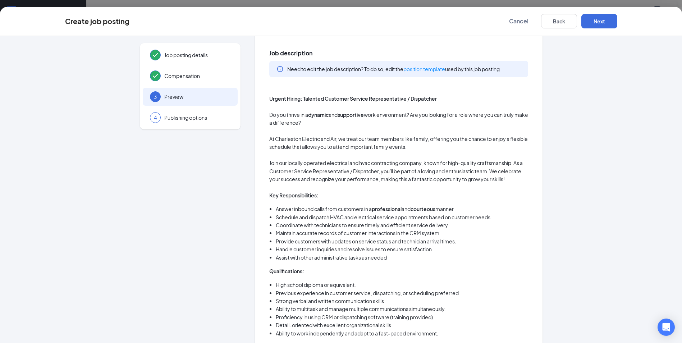
scroll to position [180, 0]
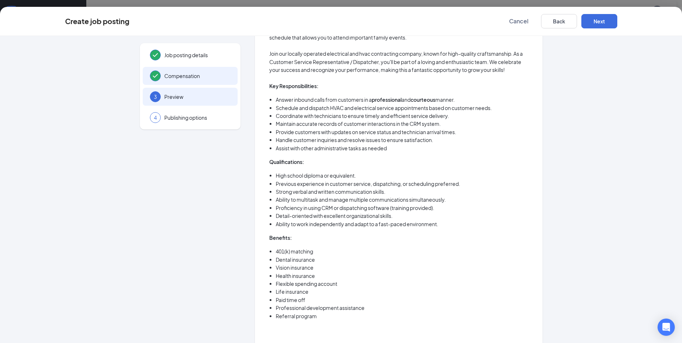
click at [191, 79] on span "Compensation" at bounding box center [197, 75] width 66 height 7
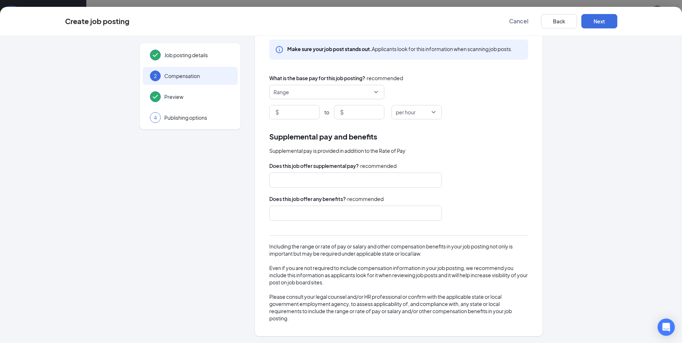
scroll to position [32, 0]
click at [518, 24] on span "Cancel" at bounding box center [518, 21] width 19 height 7
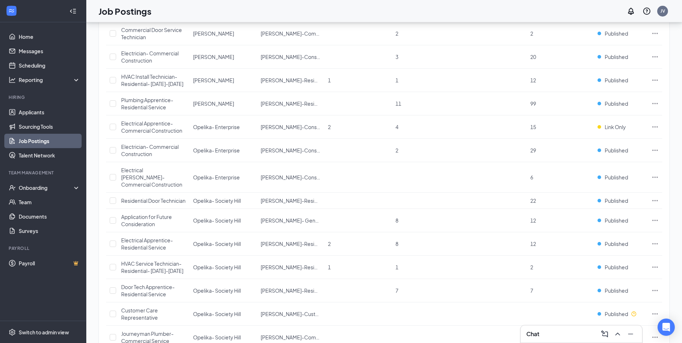
click at [48, 139] on link "Job Postings" at bounding box center [49, 141] width 61 height 14
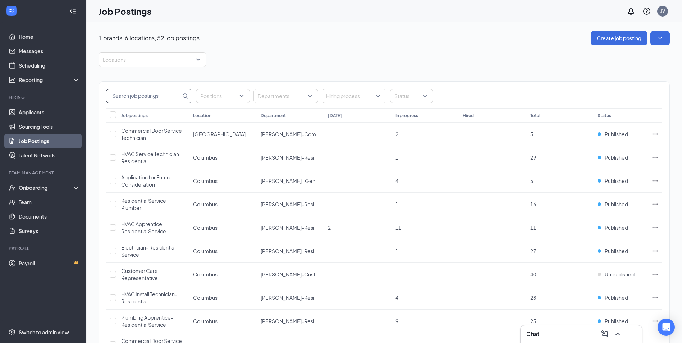
click at [136, 99] on input "text" at bounding box center [143, 96] width 74 height 14
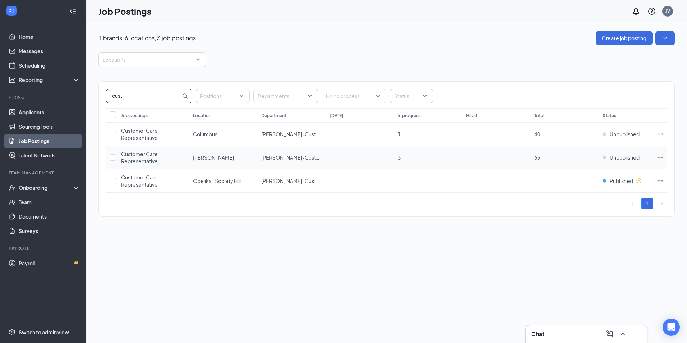
type input "cust"
click at [144, 158] on div "Customer Care Representative" at bounding box center [153, 157] width 65 height 14
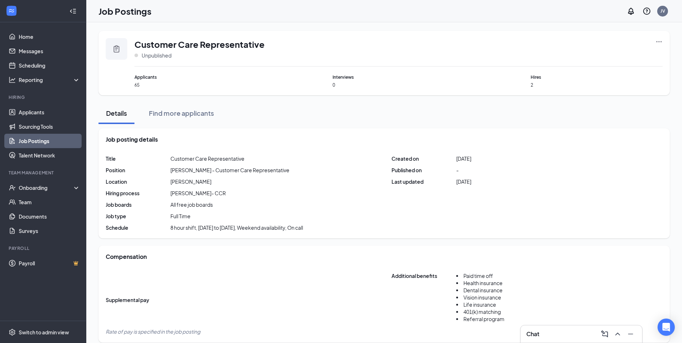
click at [663, 41] on div "Customer Care Representative Unpublished Applicants 65 Interviews 0 Hires 2" at bounding box center [384, 63] width 571 height 64
click at [660, 42] on icon "Ellipses" at bounding box center [658, 41] width 7 height 7
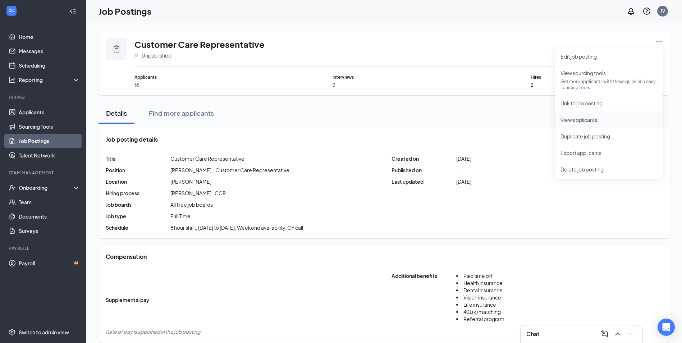
click at [582, 119] on span "View applicants" at bounding box center [579, 119] width 37 height 6
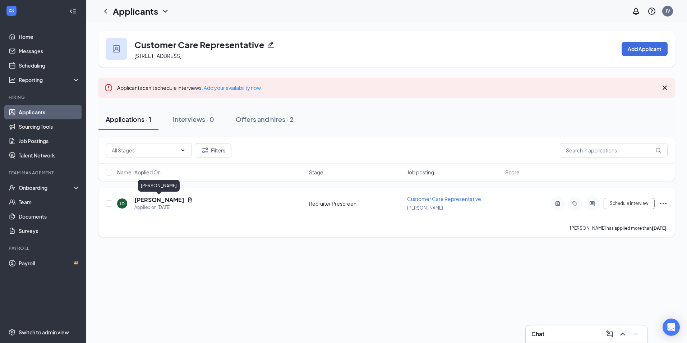
click at [168, 199] on h5 "[PERSON_NAME]" at bounding box center [159, 200] width 50 height 8
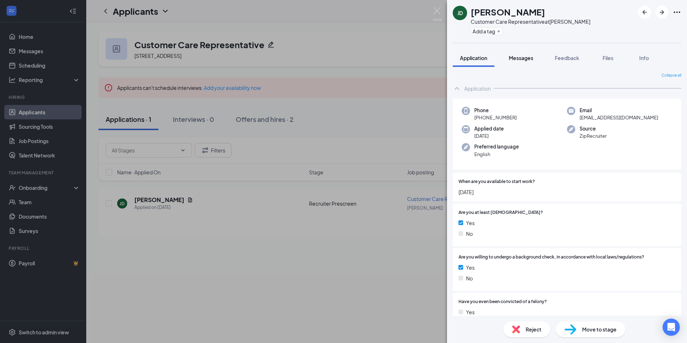
click at [532, 58] on span "Messages" at bounding box center [521, 58] width 24 height 6
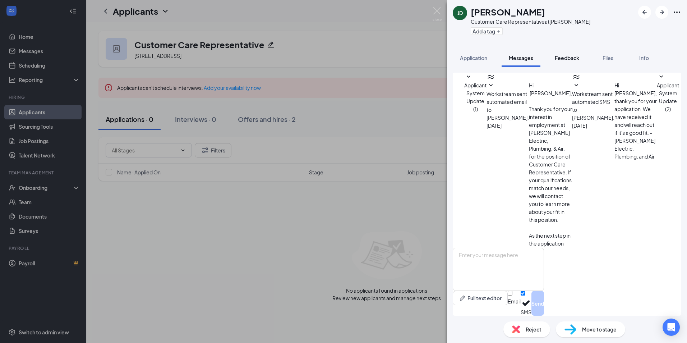
click at [562, 54] on div "Feedback" at bounding box center [567, 57] width 24 height 7
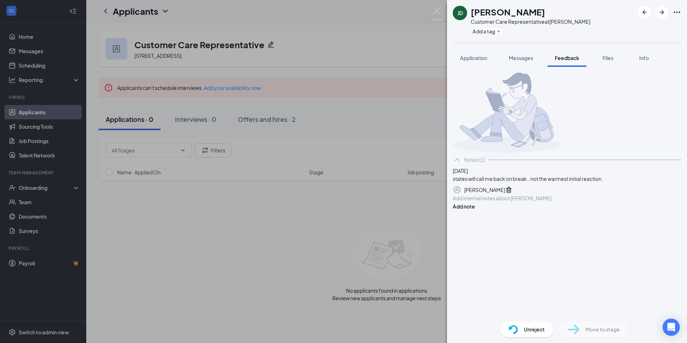
click at [432, 11] on div "[PERSON_NAME] Customer Care Representative at [GEOGRAPHIC_DATA] Add a tag Appli…" at bounding box center [343, 171] width 687 height 343
